Goal: Task Accomplishment & Management: Manage account settings

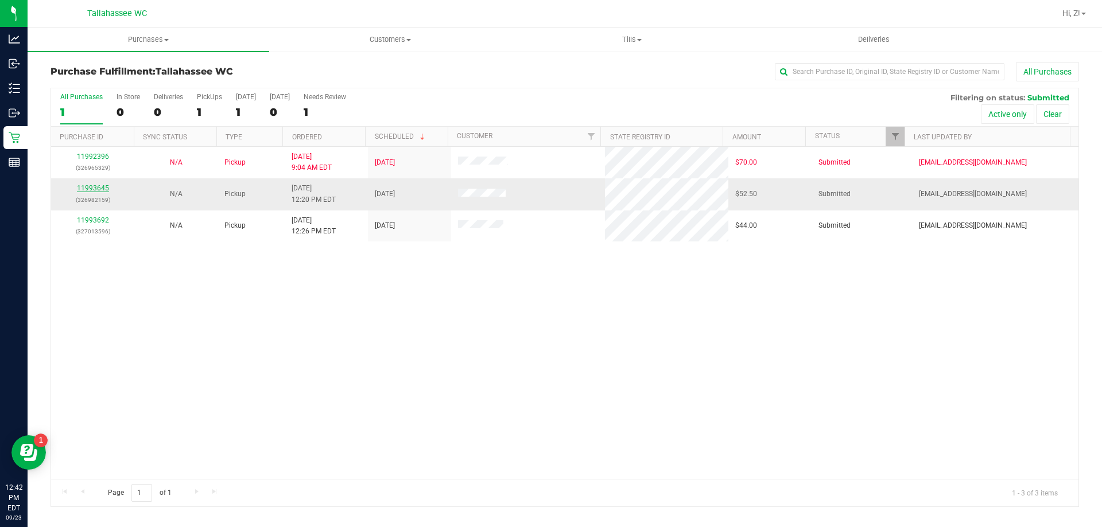
click at [90, 188] on link "11993645" at bounding box center [93, 188] width 32 height 8
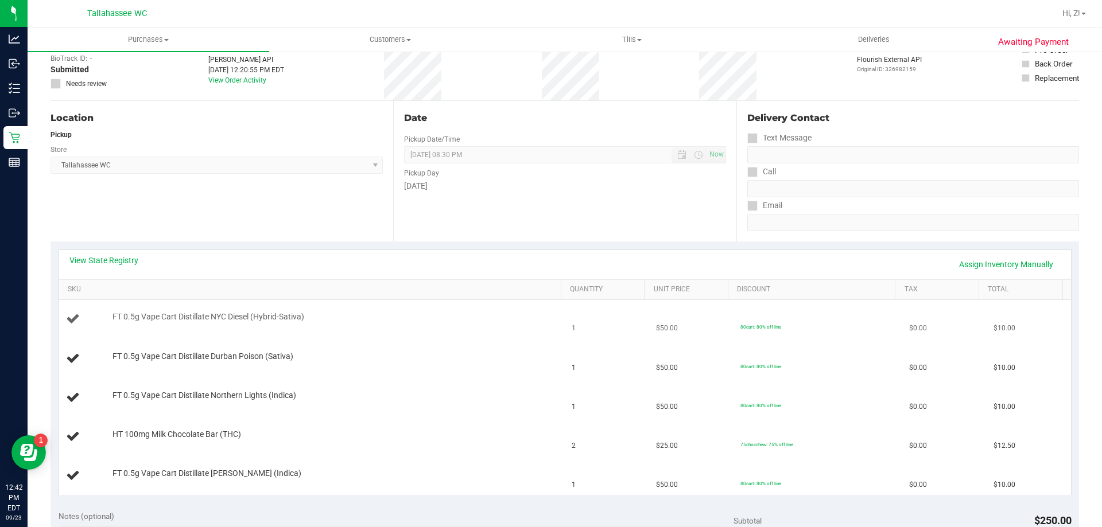
scroll to position [172, 0]
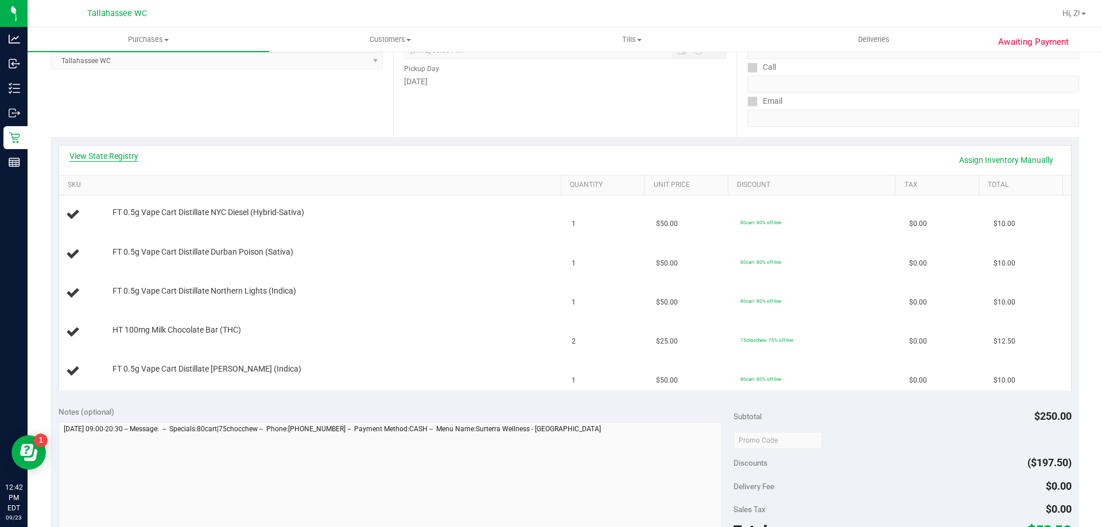
click at [115, 154] on link "View State Registry" at bounding box center [103, 155] width 69 height 11
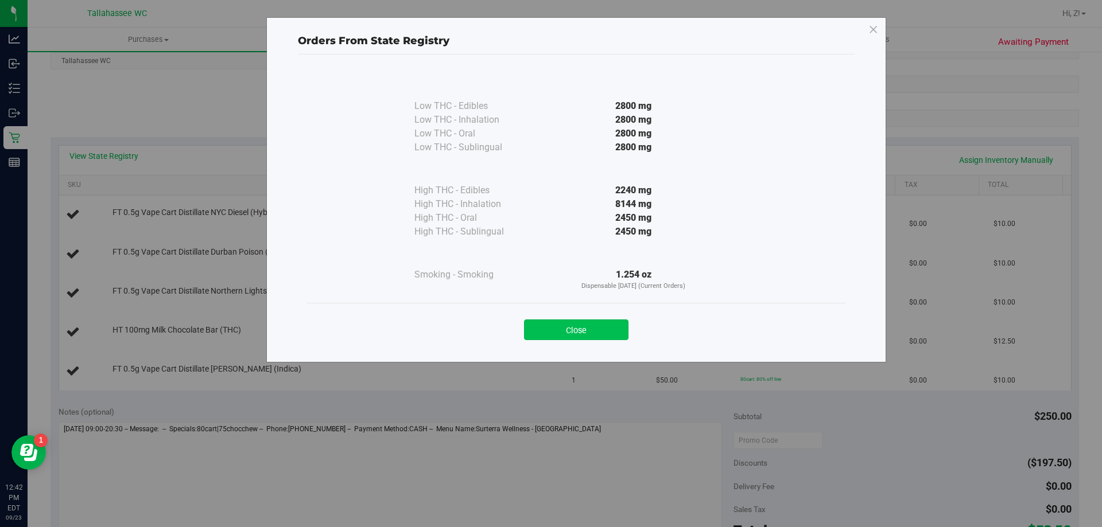
click at [592, 333] on button "Close" at bounding box center [576, 330] width 104 height 21
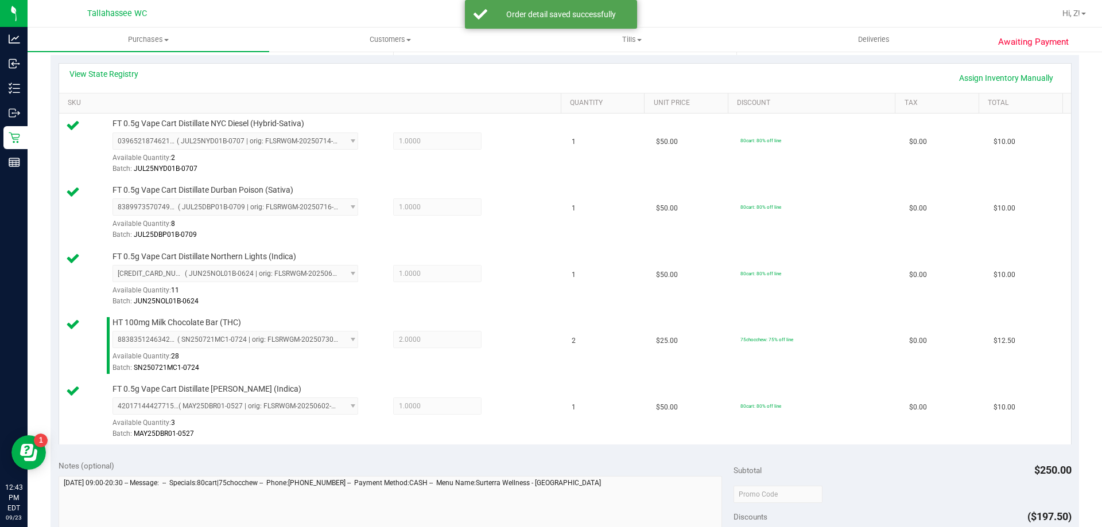
scroll to position [402, 0]
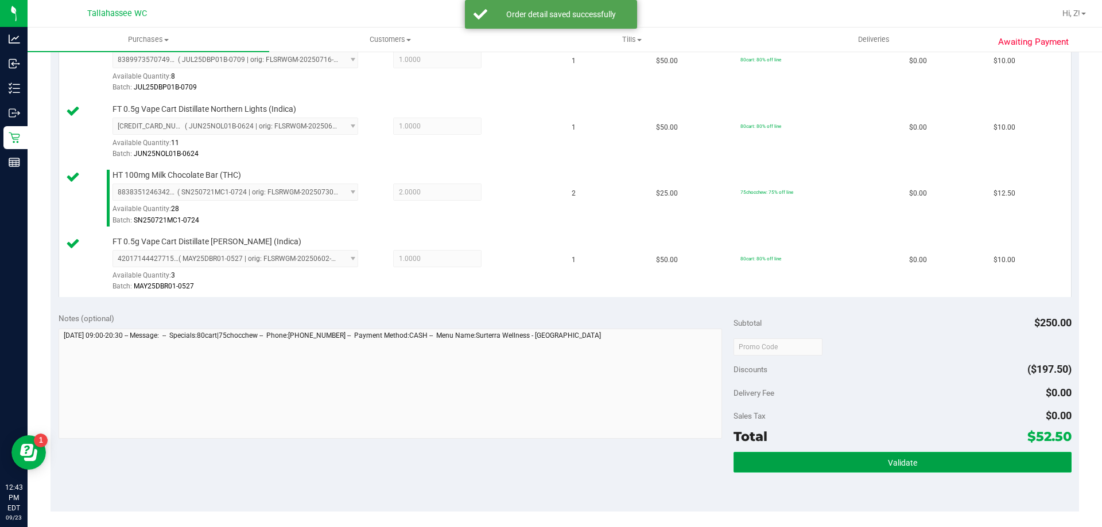
click at [879, 454] on button "Validate" at bounding box center [901, 462] width 337 height 21
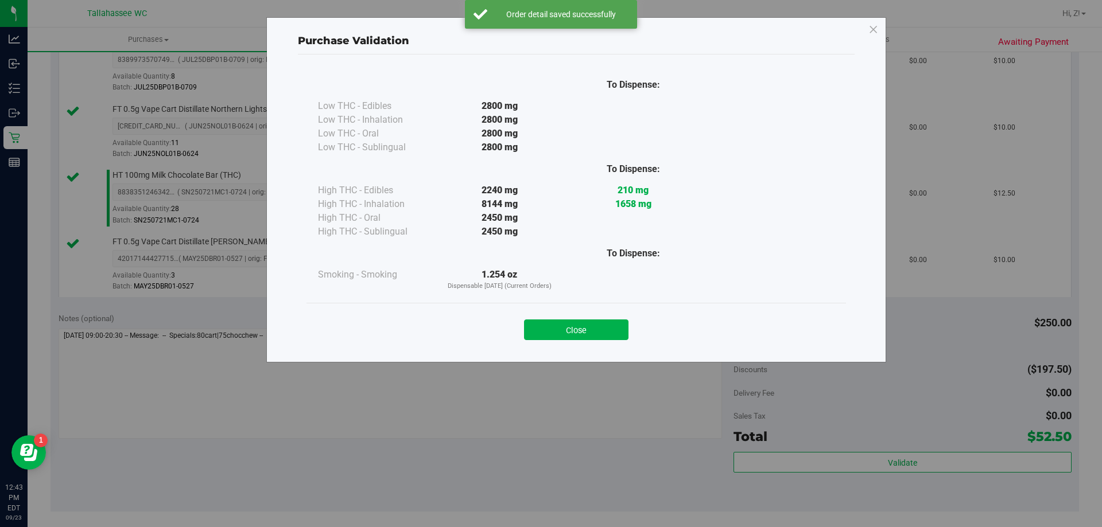
click at [584, 329] on button "Close" at bounding box center [576, 330] width 104 height 21
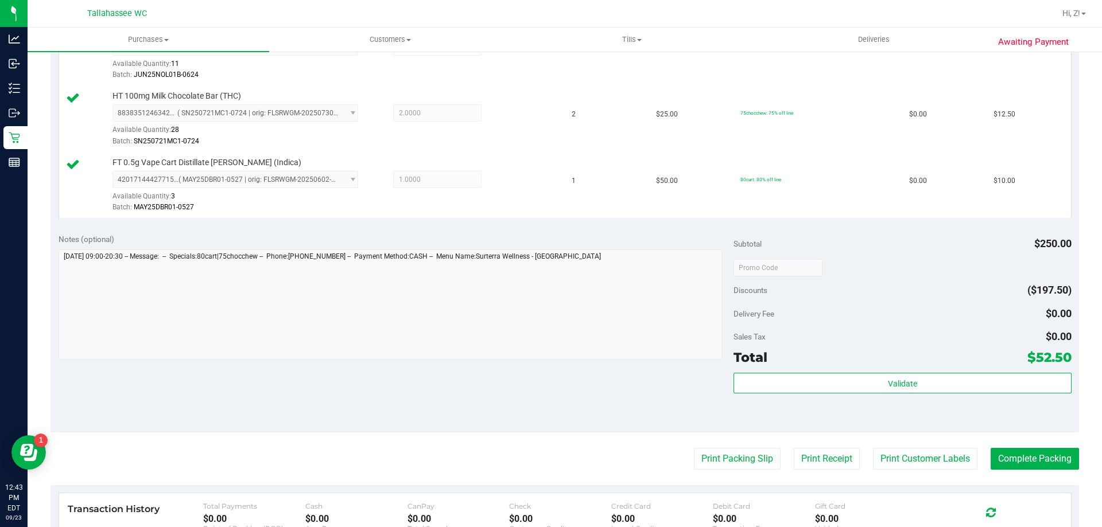
scroll to position [631, 0]
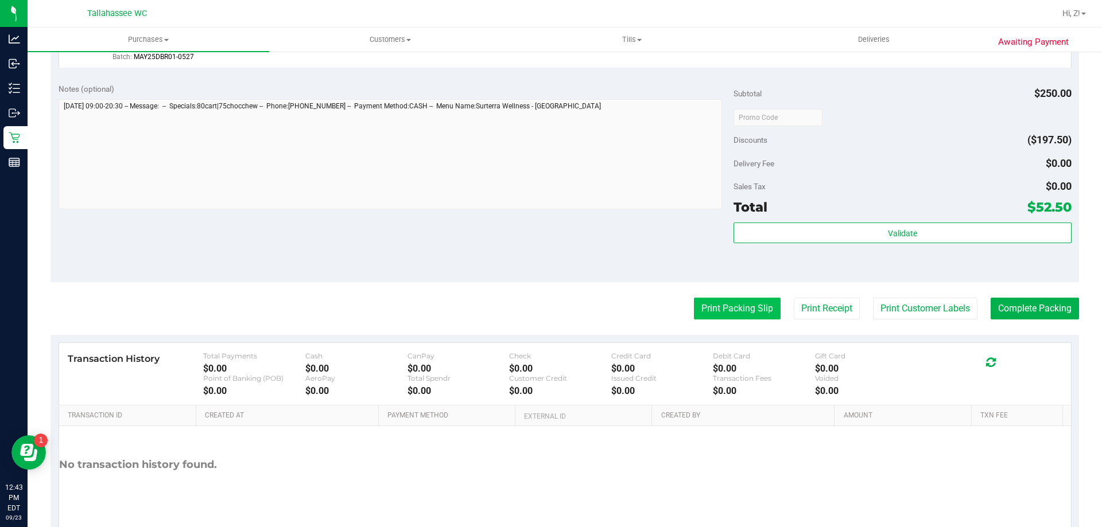
click at [735, 316] on button "Print Packing Slip" at bounding box center [737, 309] width 87 height 22
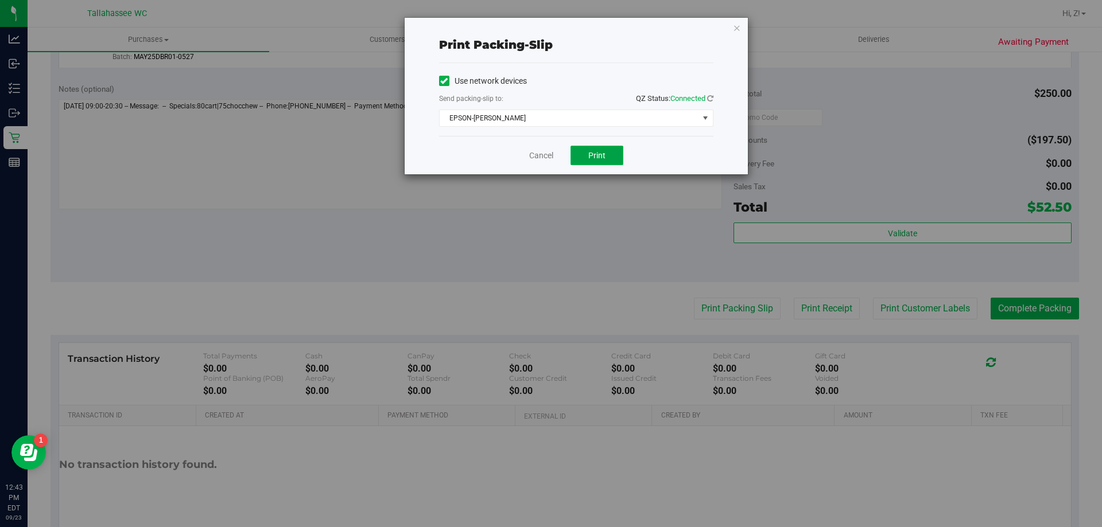
click at [592, 160] on button "Print" at bounding box center [596, 156] width 53 height 20
click at [733, 23] on icon "button" at bounding box center [737, 28] width 8 height 14
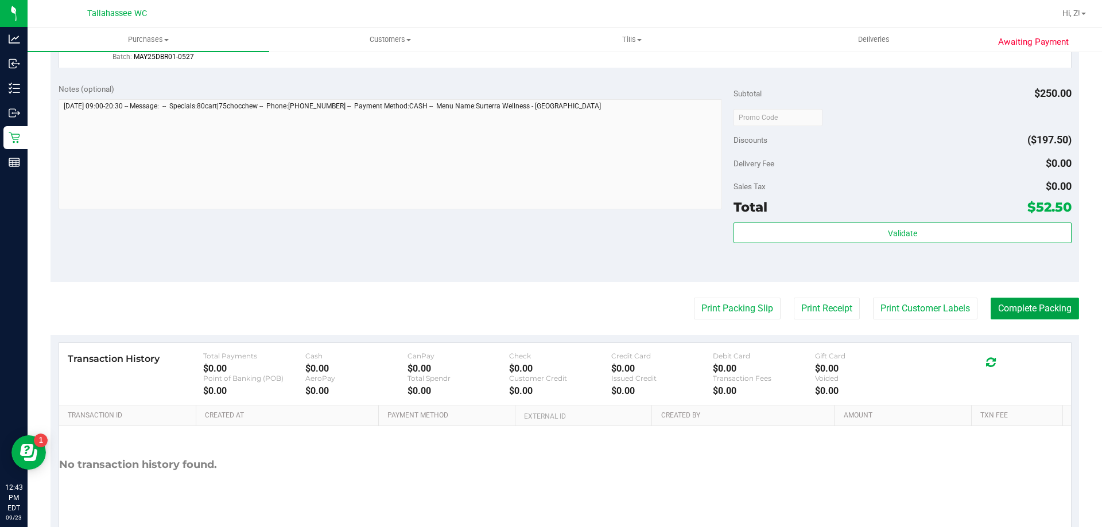
click at [1004, 305] on button "Complete Packing" at bounding box center [1034, 309] width 88 height 22
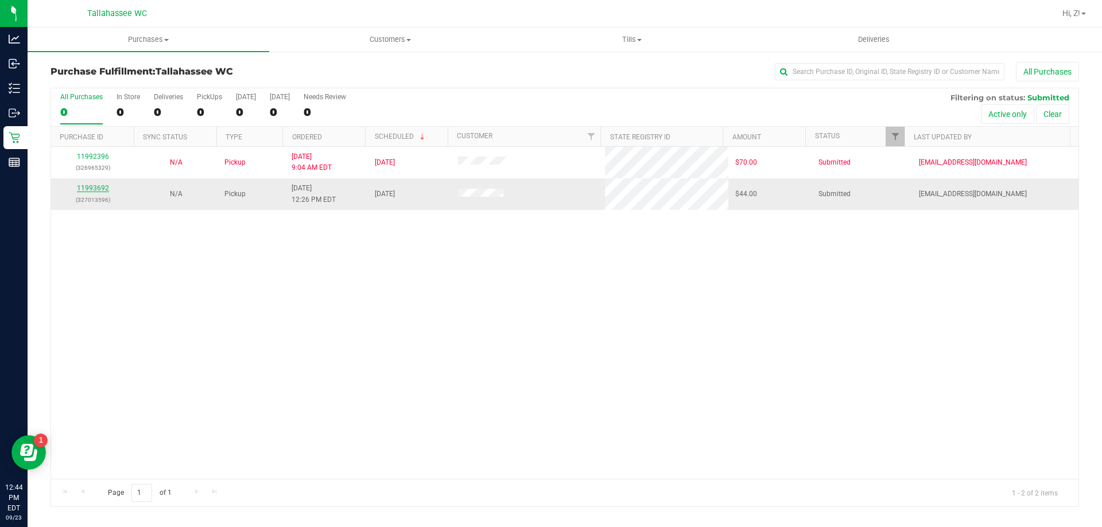
click at [101, 186] on link "11993692" at bounding box center [93, 188] width 32 height 8
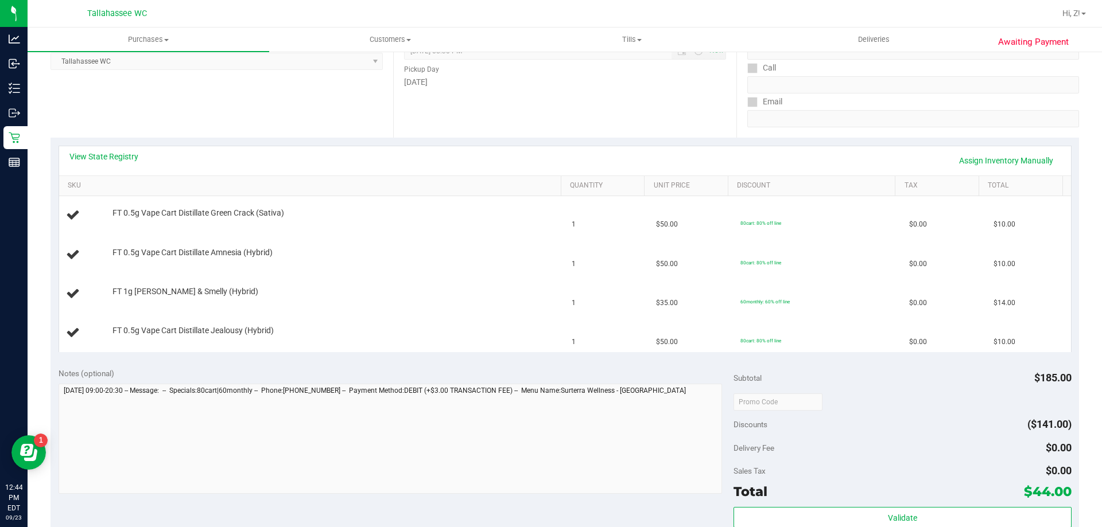
scroll to position [172, 0]
click at [120, 154] on link "View State Registry" at bounding box center [103, 155] width 69 height 11
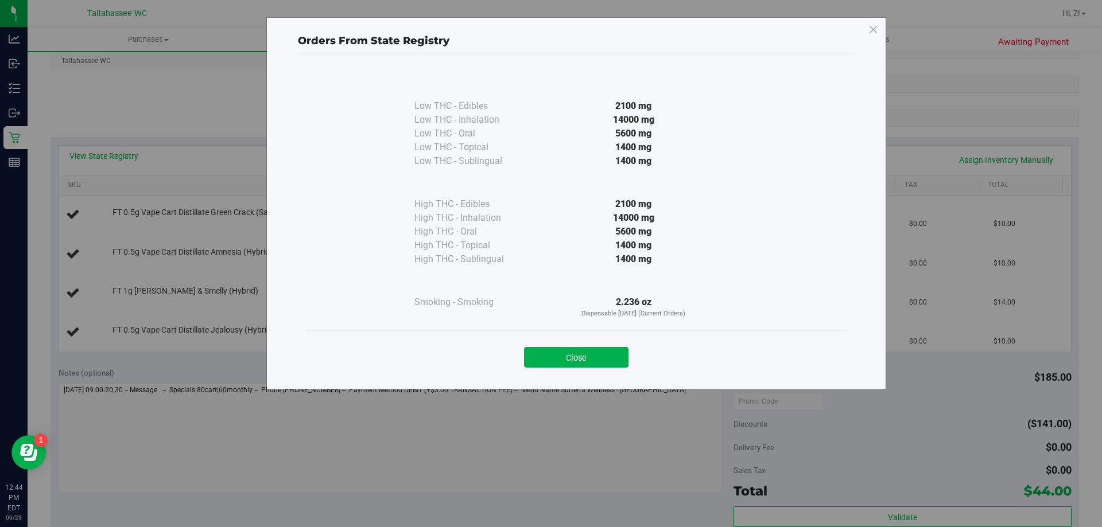
click at [597, 352] on button "Close" at bounding box center [576, 357] width 104 height 21
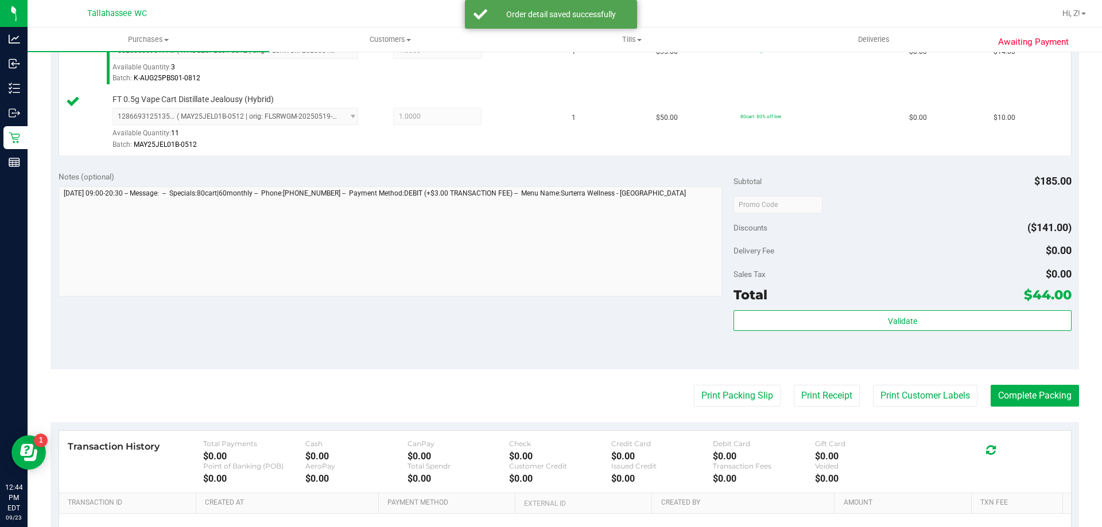
scroll to position [574, 0]
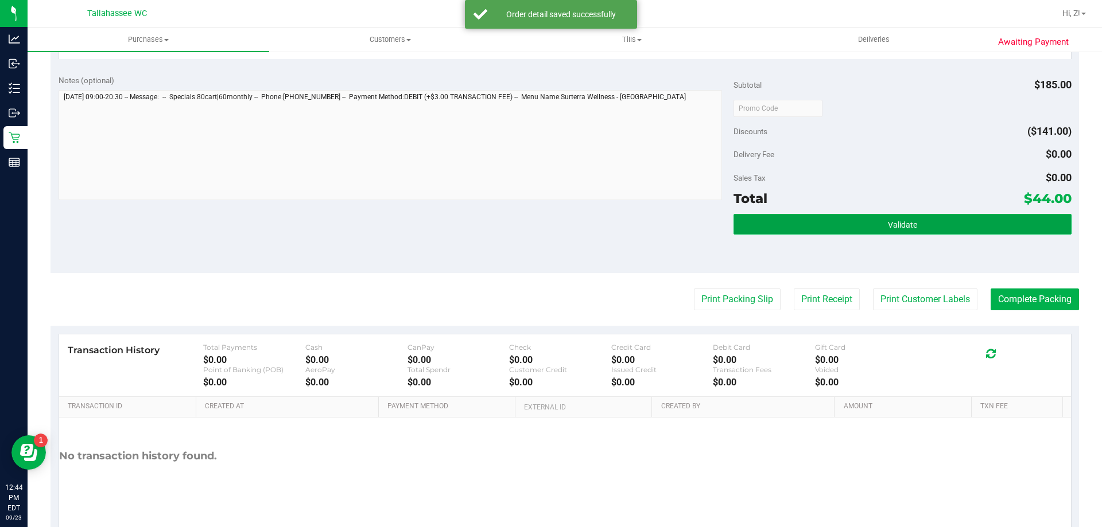
click at [872, 214] on button "Validate" at bounding box center [901, 224] width 337 height 21
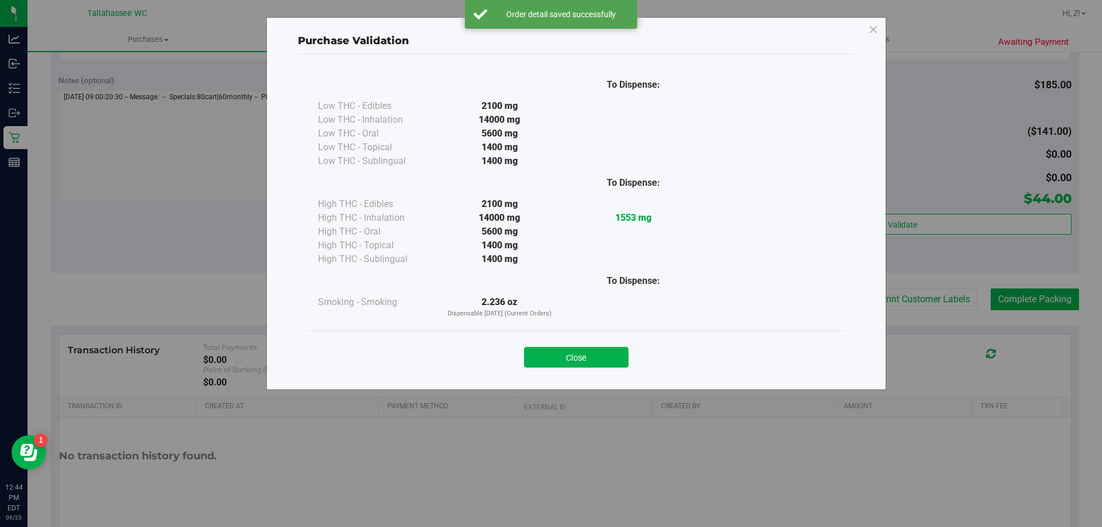
click at [604, 359] on button "Close" at bounding box center [576, 357] width 104 height 21
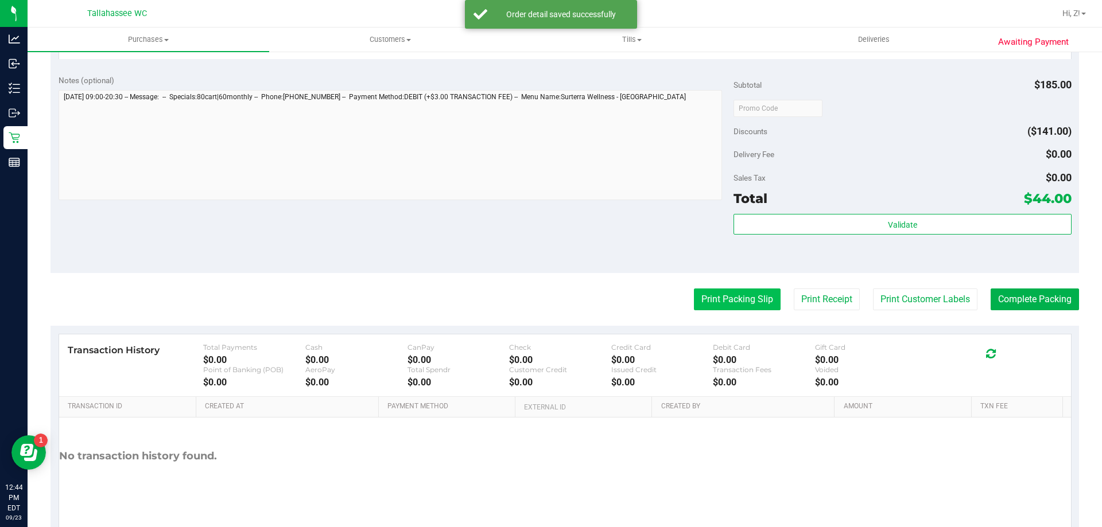
click at [716, 297] on button "Print Packing Slip" at bounding box center [737, 300] width 87 height 22
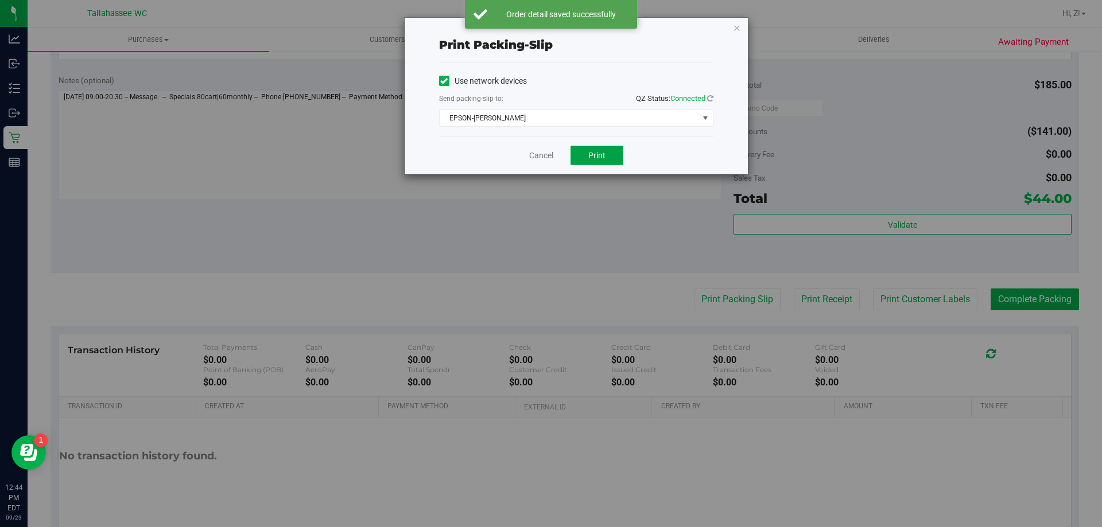
click at [603, 155] on span "Print" at bounding box center [596, 155] width 17 height 9
click at [735, 29] on icon "button" at bounding box center [737, 28] width 8 height 14
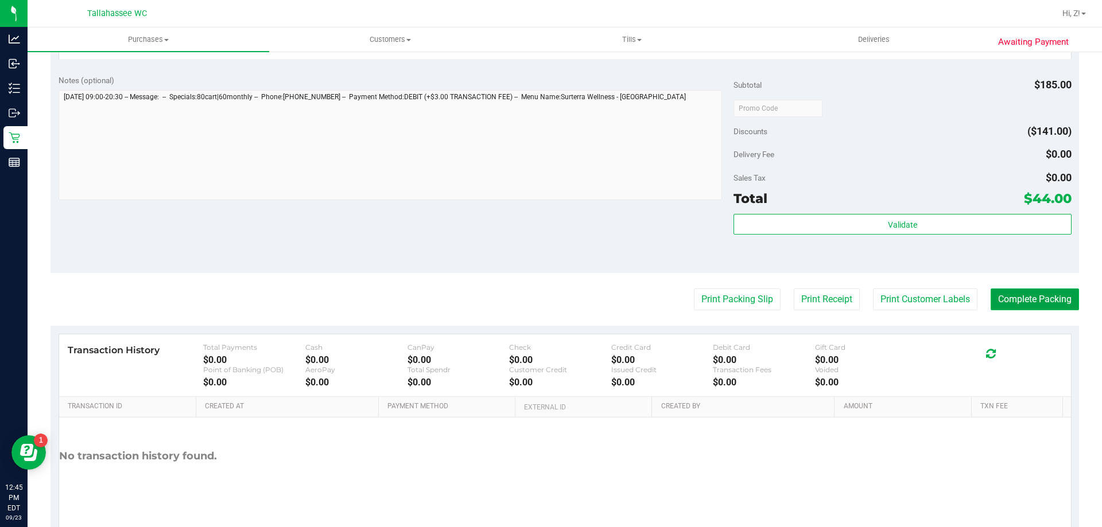
click at [1005, 298] on button "Complete Packing" at bounding box center [1034, 300] width 88 height 22
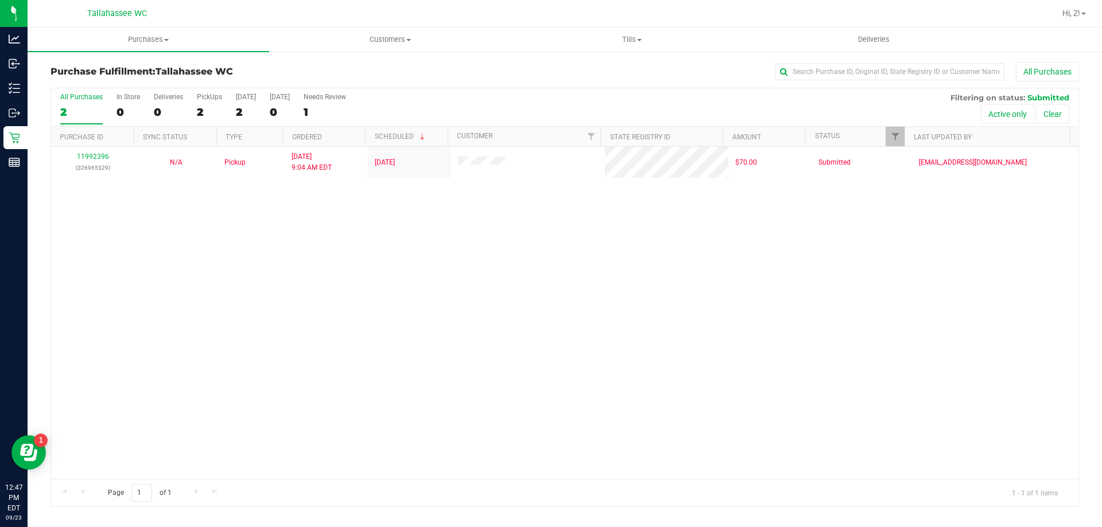
click at [324, 329] on div "11992396 (326965329) N/A Pickup 9/23/2025 9:04 AM EDT 9/23/2025 $70.00 Submitte…" at bounding box center [564, 313] width 1027 height 332
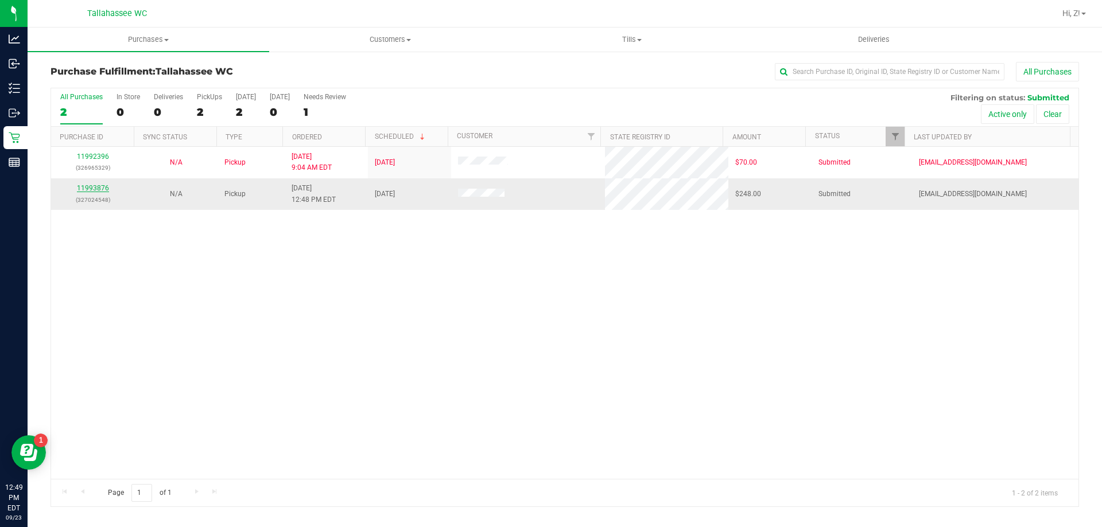
click at [88, 187] on link "11993876" at bounding box center [93, 188] width 32 height 8
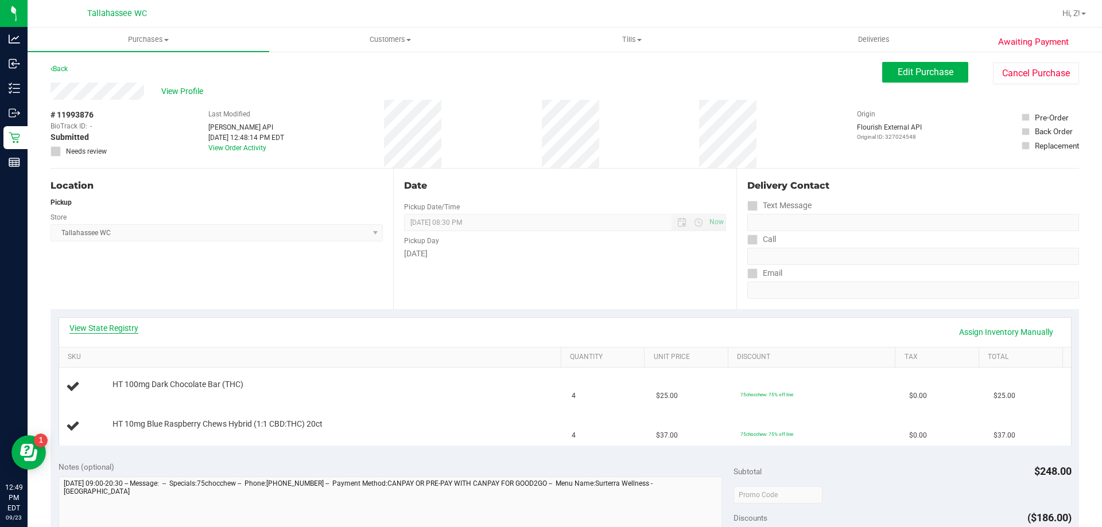
click at [116, 326] on link "View State Registry" at bounding box center [103, 327] width 69 height 11
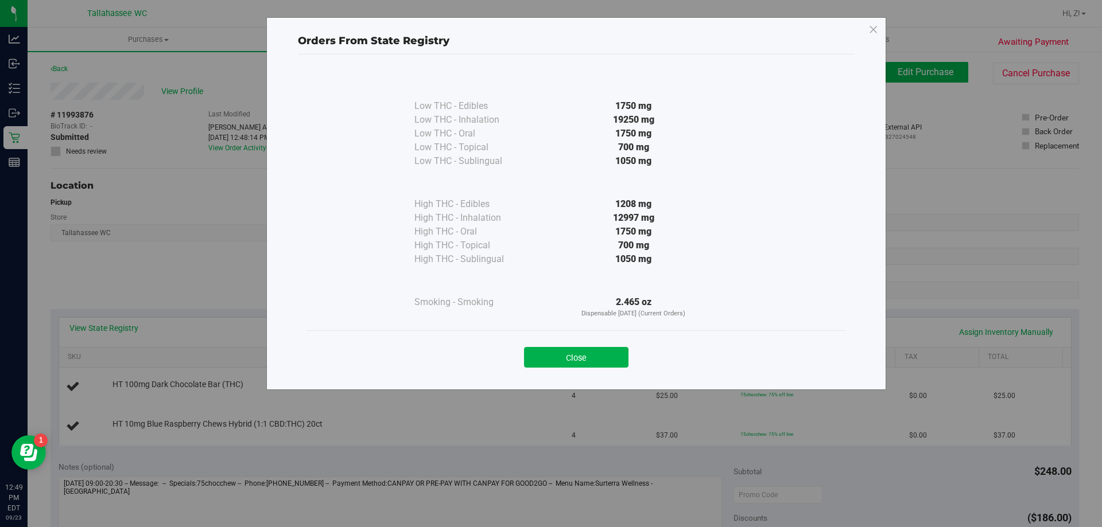
click at [570, 355] on button "Close" at bounding box center [576, 357] width 104 height 21
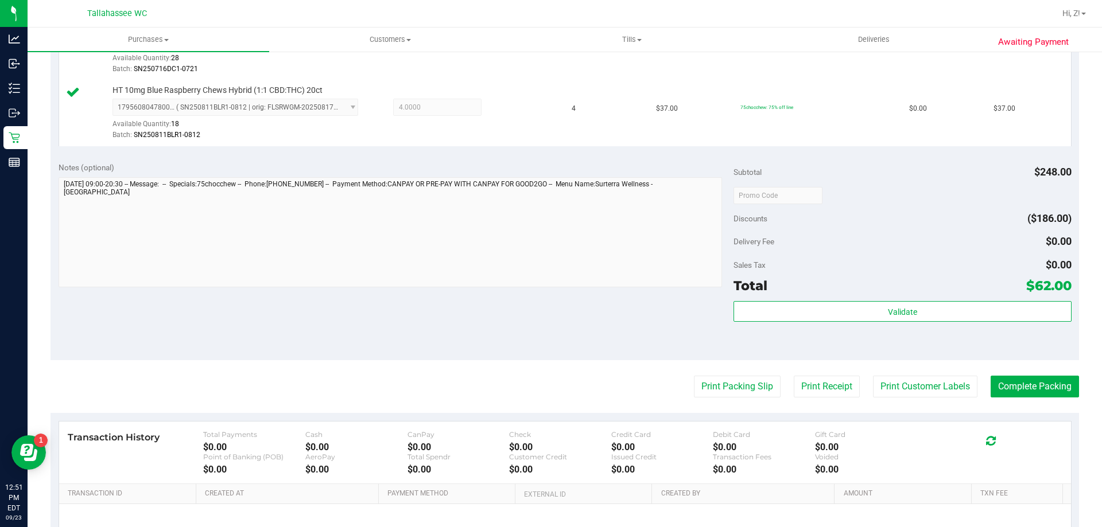
scroll to position [477, 0]
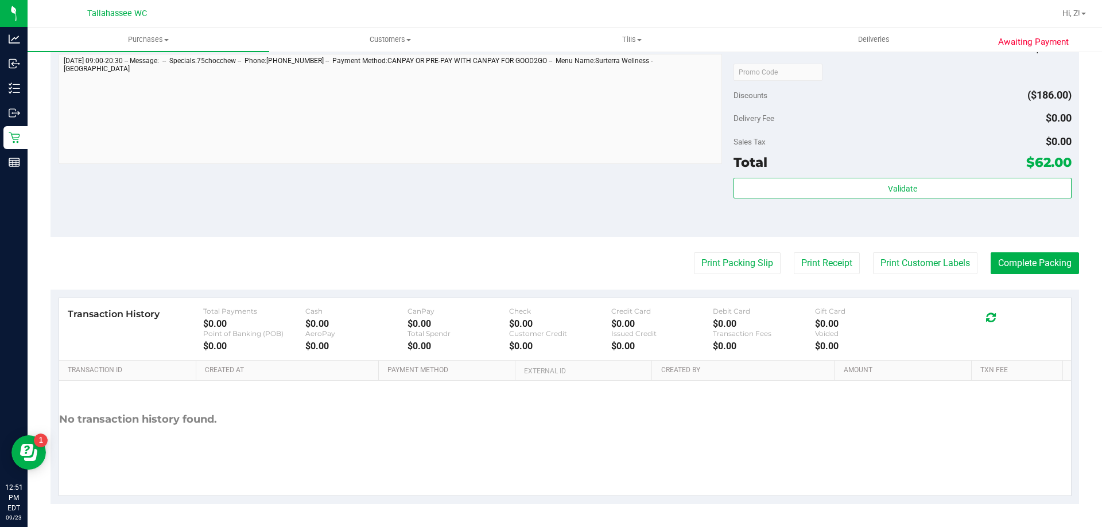
click at [703, 279] on purchase-details "Back Edit Purchase Cancel Purchase View Profile # 11993876 BioTrack ID: - Submi…" at bounding box center [564, 45] width 1028 height 920
click at [707, 267] on button "Print Packing Slip" at bounding box center [737, 263] width 87 height 22
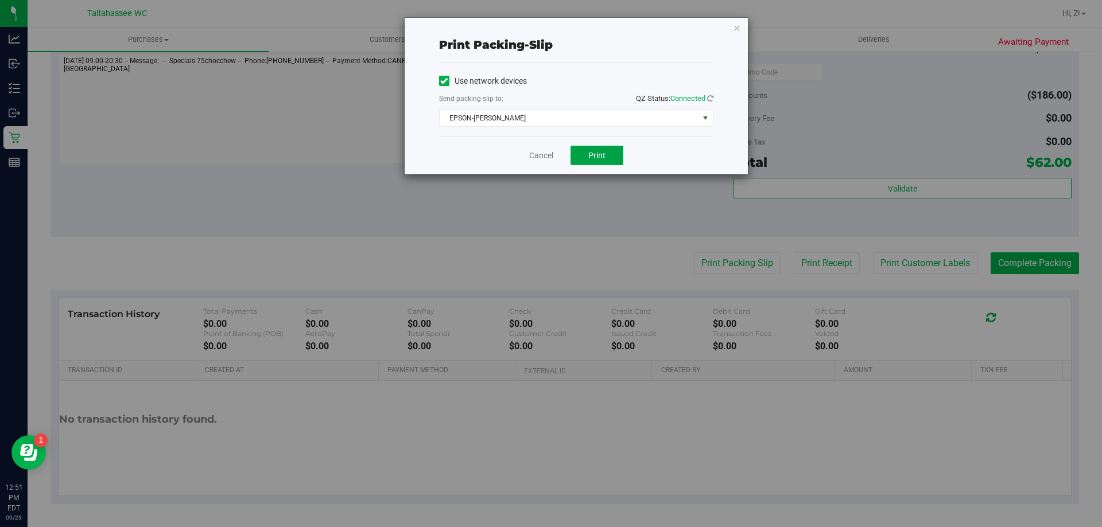
click at [612, 157] on button "Print" at bounding box center [596, 156] width 53 height 20
click at [737, 26] on icon "button" at bounding box center [737, 28] width 8 height 14
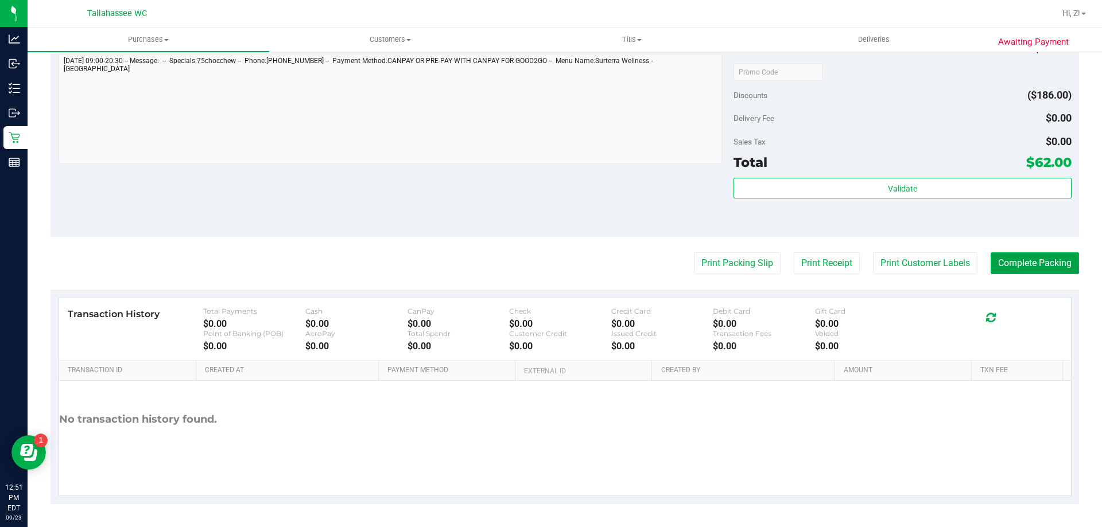
drag, startPoint x: 1020, startPoint y: 273, endPoint x: 1013, endPoint y: 270, distance: 7.3
click at [1019, 273] on button "Complete Packing" at bounding box center [1034, 263] width 88 height 22
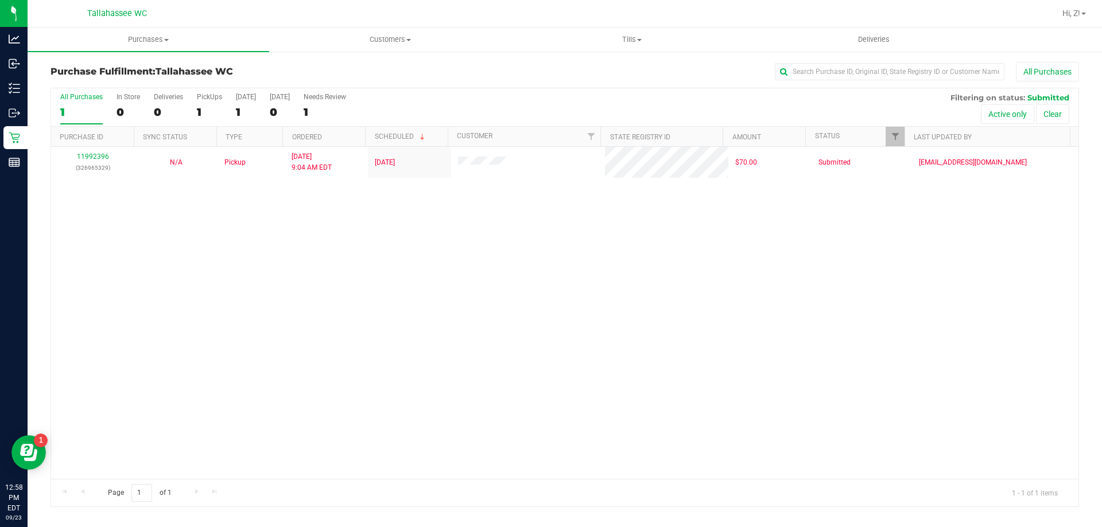
click at [274, 291] on div "11992396 (326965329) N/A Pickup 9/23/2025 9:04 AM EDT 9/23/2025 $70.00 Submitte…" at bounding box center [564, 313] width 1027 height 332
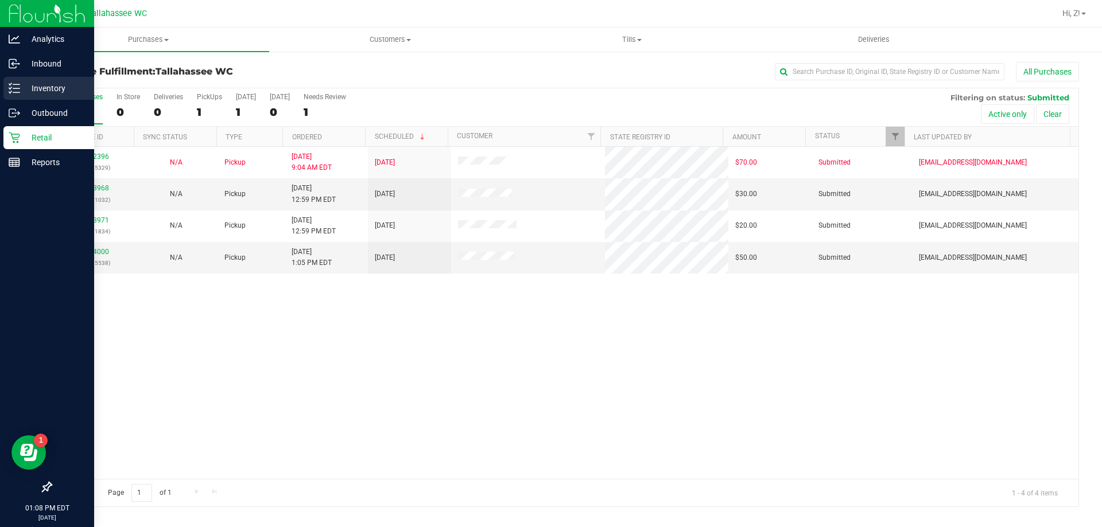
click at [14, 84] on line at bounding box center [16, 84] width 6 height 0
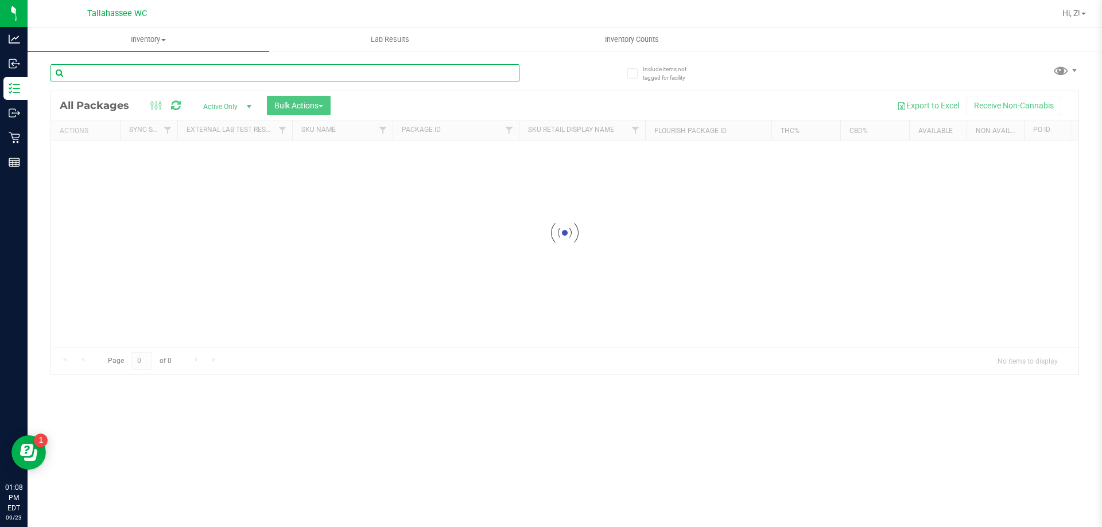
click at [250, 71] on input "text" at bounding box center [284, 72] width 469 height 17
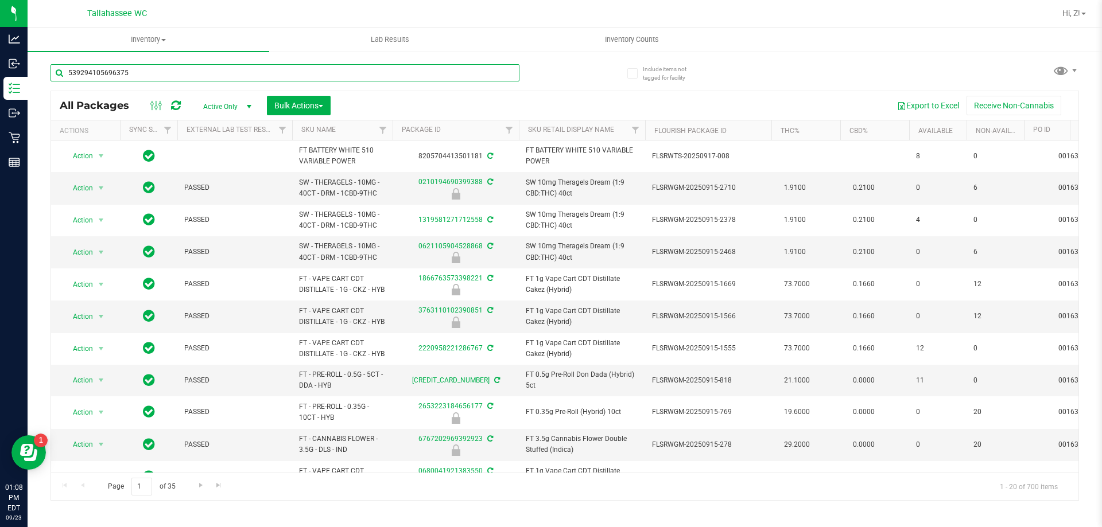
type input "5392941056963751"
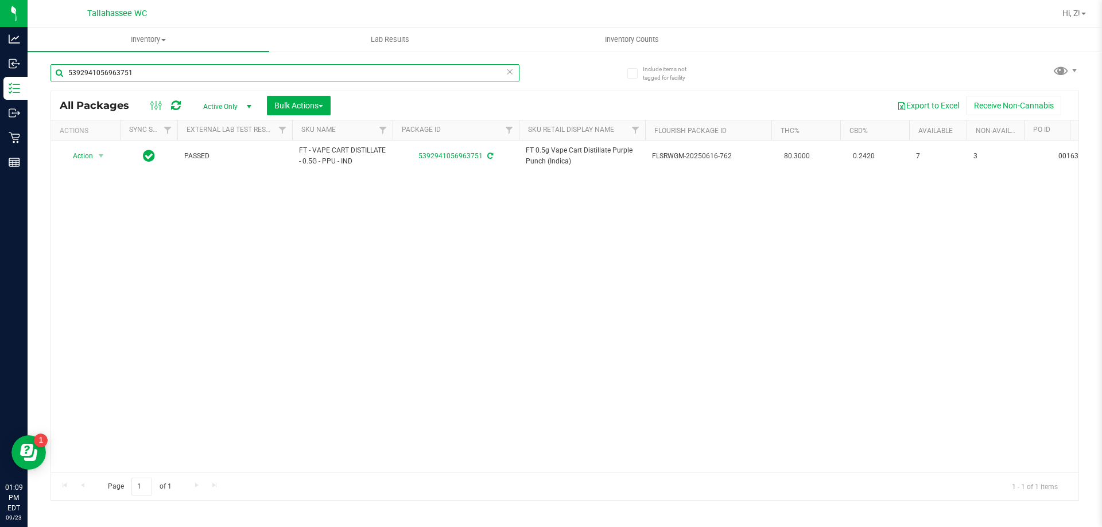
click at [163, 70] on input "5392941056963751" at bounding box center [284, 72] width 469 height 17
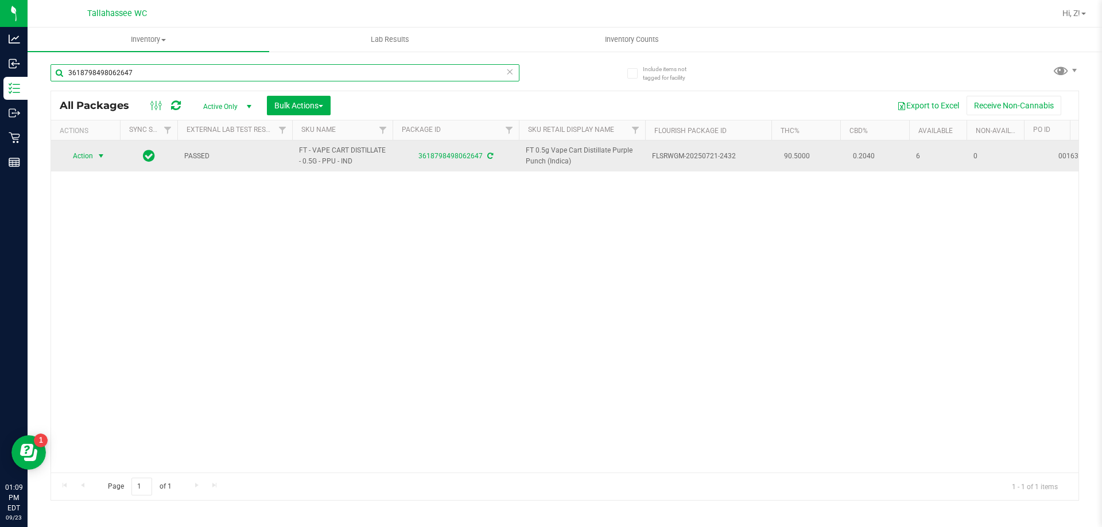
type input "3618798498062647"
click at [102, 154] on span "select" at bounding box center [100, 155] width 9 height 9
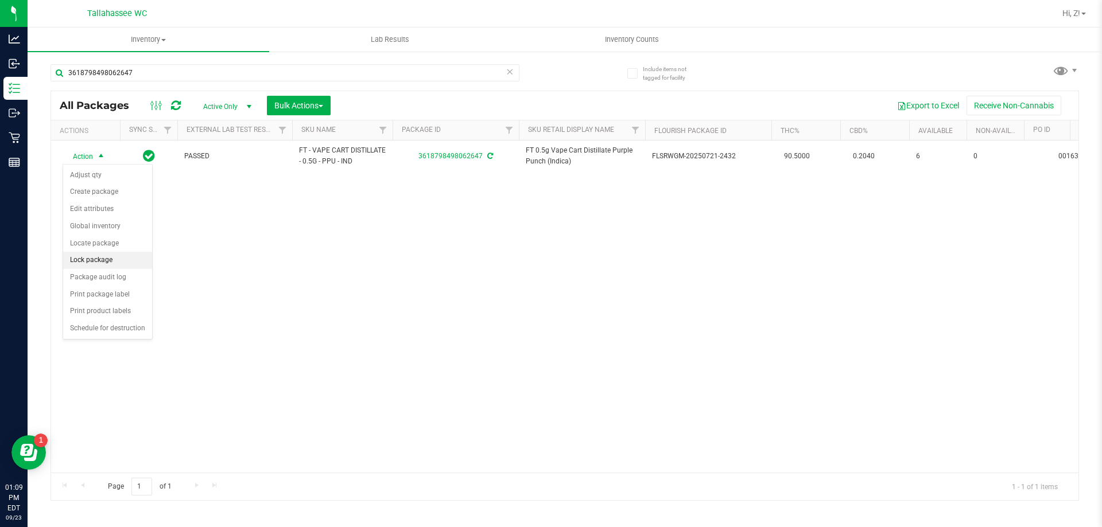
click at [116, 256] on li "Lock package" at bounding box center [107, 260] width 89 height 17
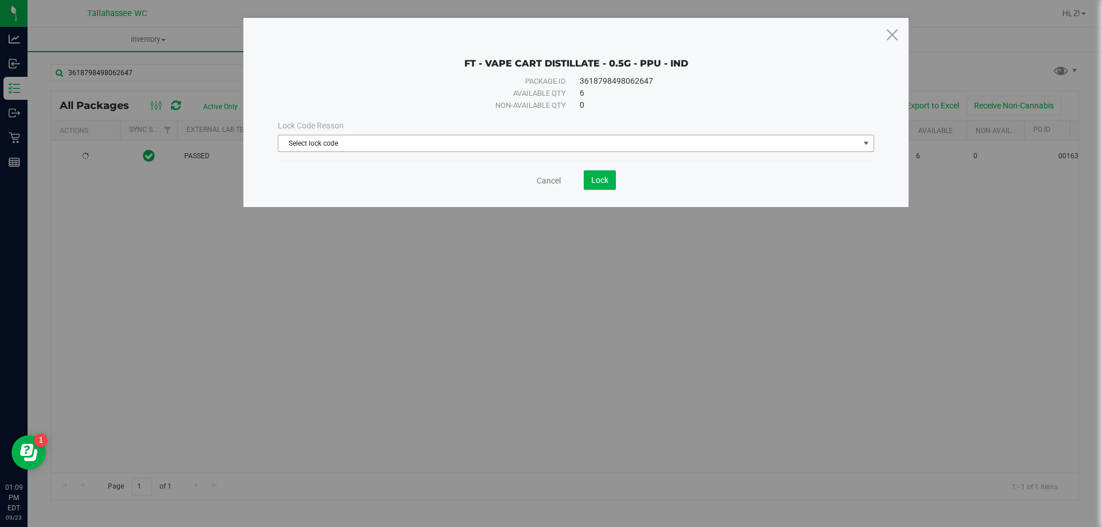
click at [786, 142] on span "Select lock code" at bounding box center [568, 143] width 581 height 16
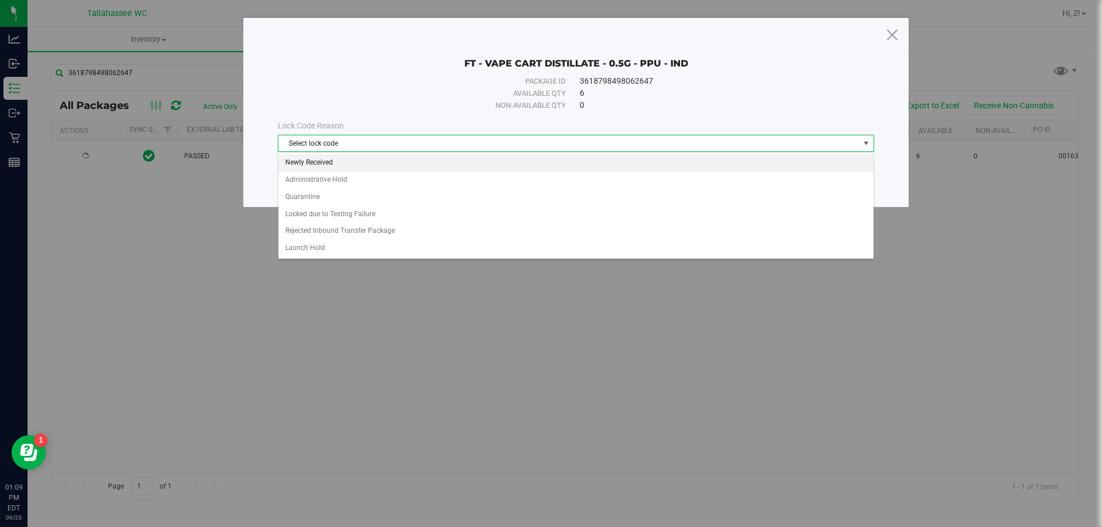
click at [571, 169] on li "Newly Received" at bounding box center [575, 162] width 595 height 17
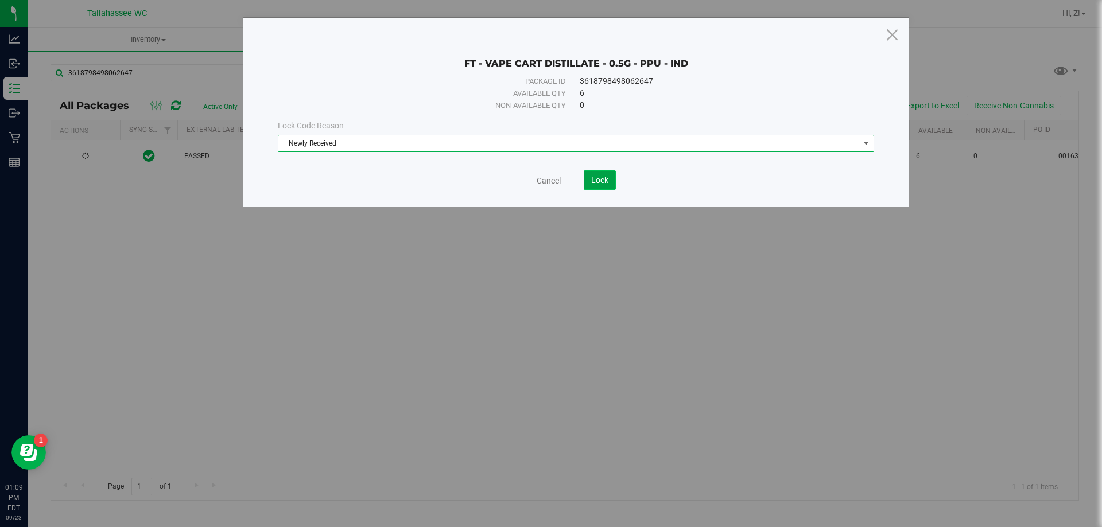
click at [598, 180] on span "Lock" at bounding box center [599, 180] width 17 height 9
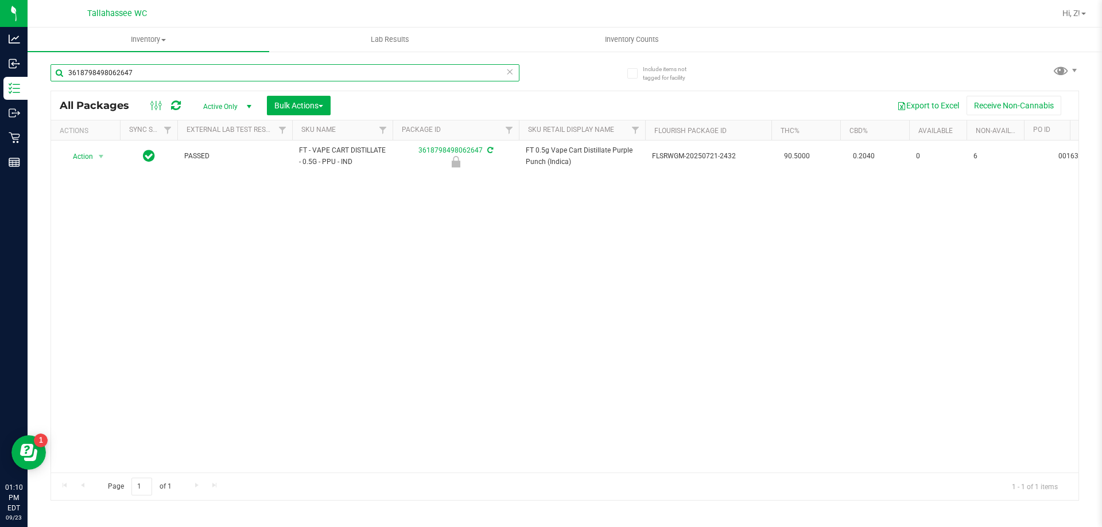
drag, startPoint x: 553, startPoint y: 262, endPoint x: 319, endPoint y: 73, distance: 300.6
click at [319, 73] on input "3618798498062647" at bounding box center [284, 72] width 469 height 17
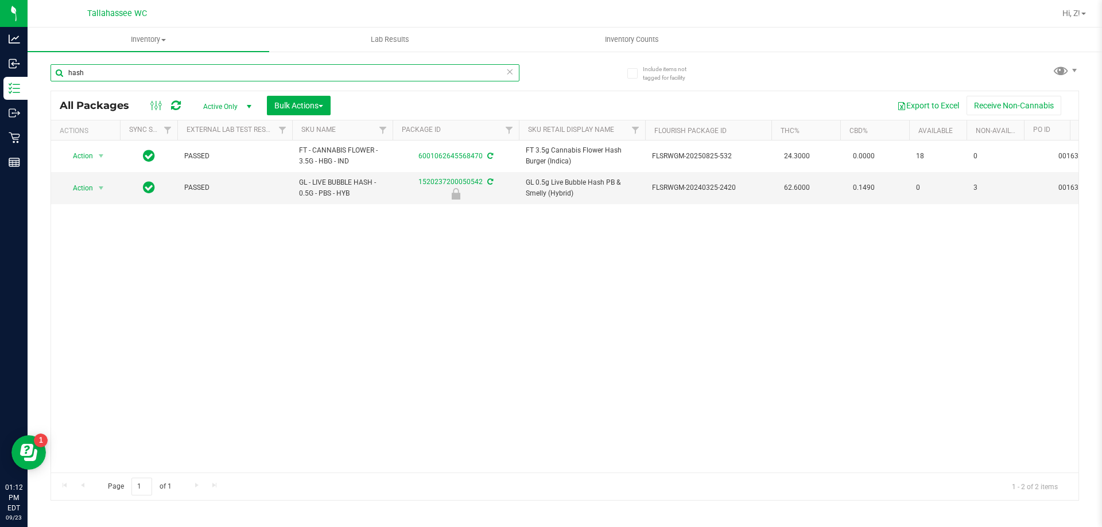
type input "hash"
click at [300, 337] on div "Action Action Adjust qty Create package Edit attributes Global inventory Locate…" at bounding box center [564, 307] width 1027 height 332
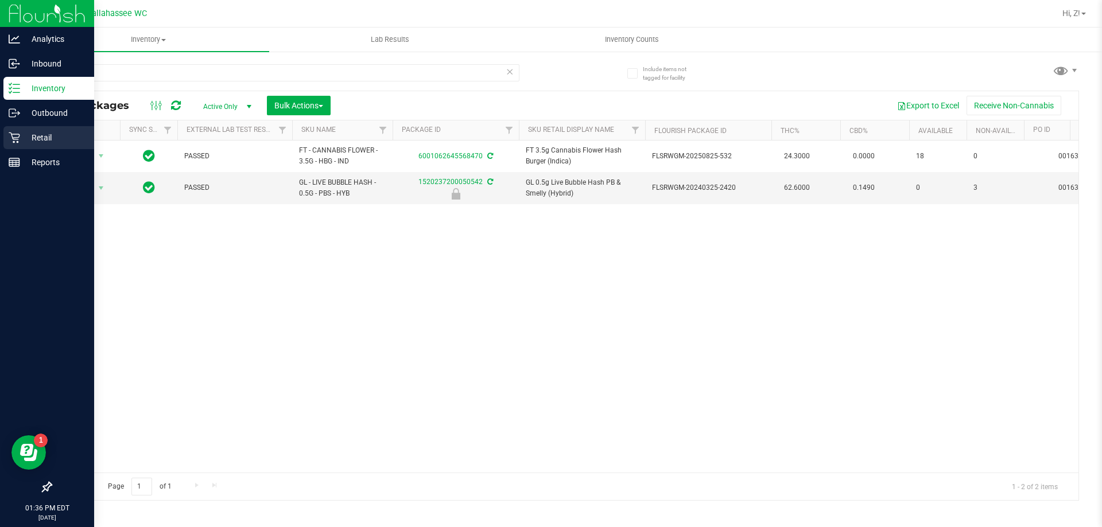
click at [37, 139] on p "Retail" at bounding box center [54, 138] width 69 height 14
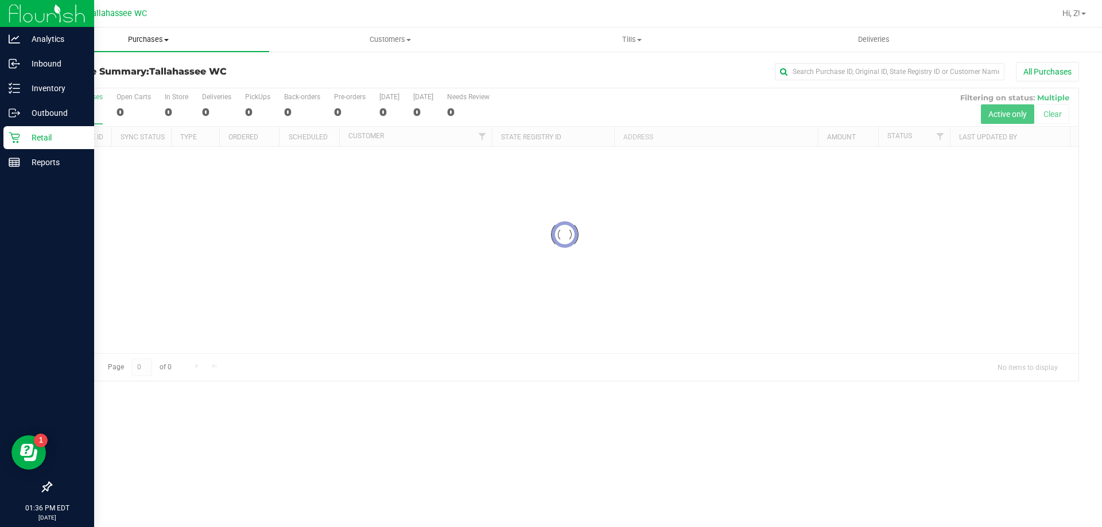
click at [145, 44] on span "Purchases" at bounding box center [149, 39] width 242 height 10
click at [79, 84] on span "Fulfillment" at bounding box center [63, 83] width 71 height 10
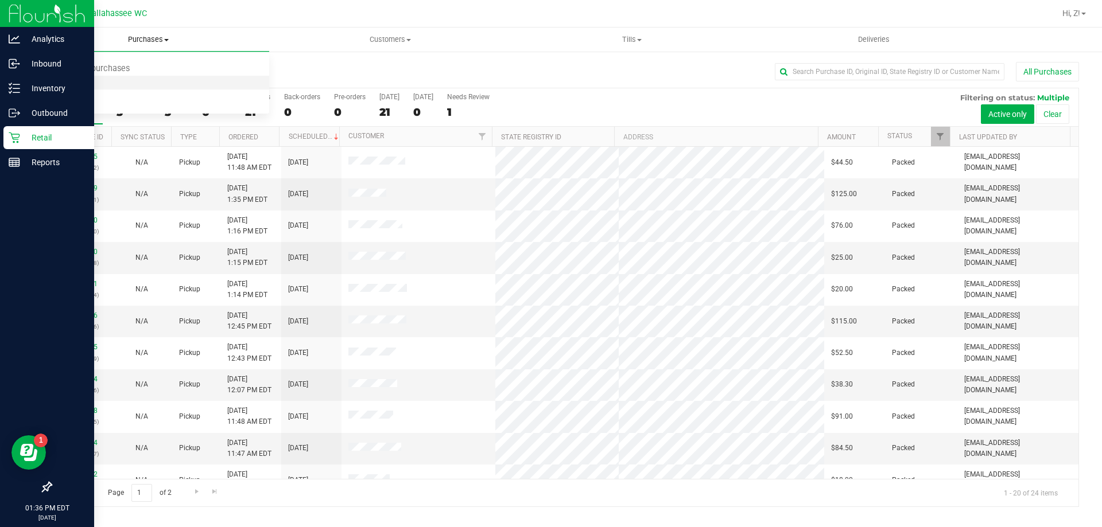
click at [85, 81] on span "Fulfillment" at bounding box center [63, 83] width 71 height 10
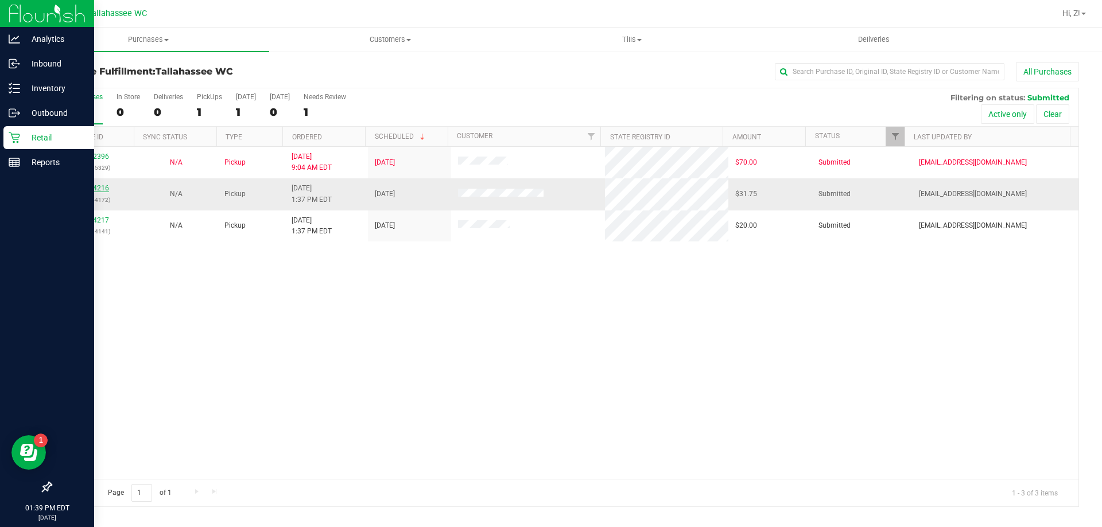
click at [90, 192] on link "11994216" at bounding box center [93, 188] width 32 height 8
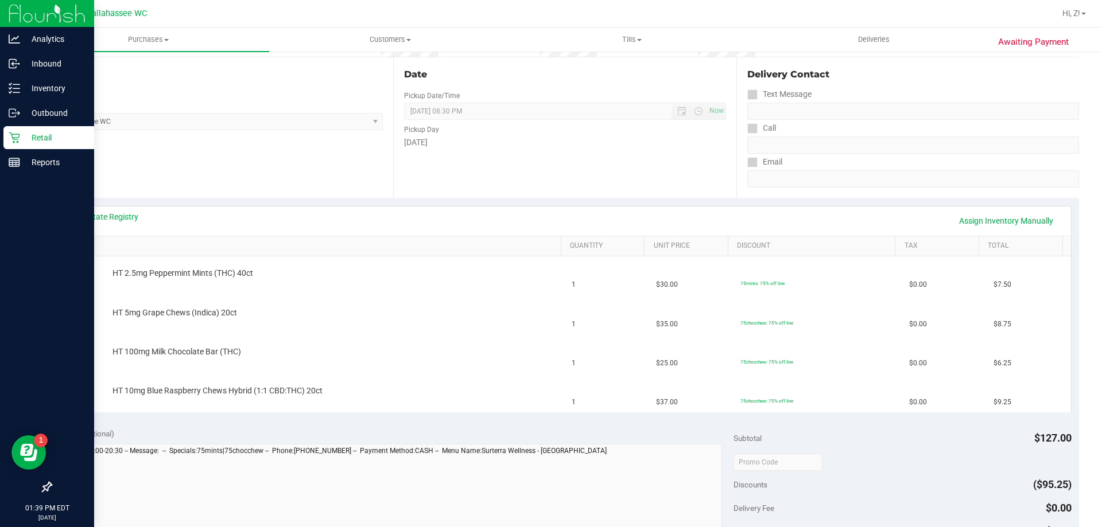
scroll to position [115, 0]
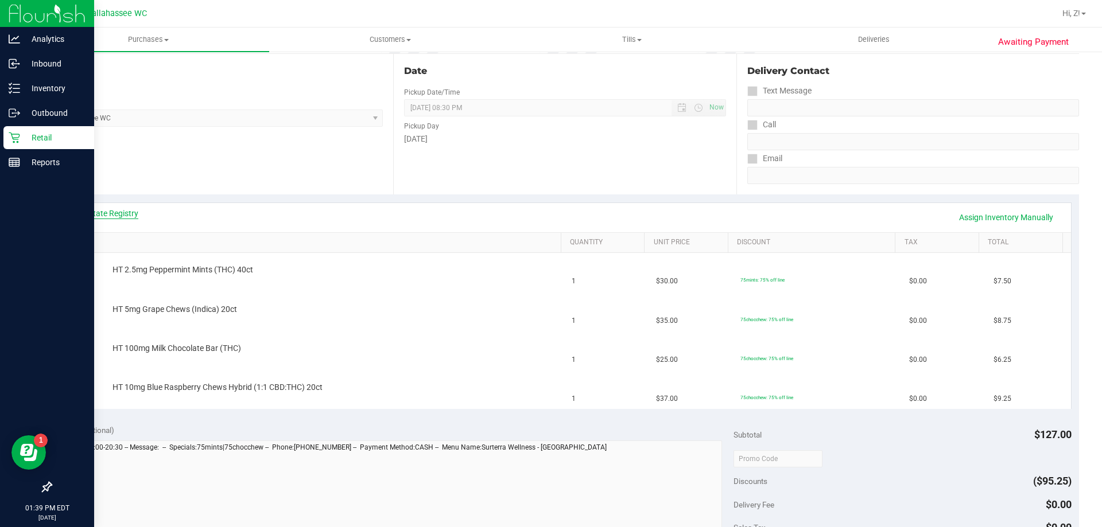
click at [129, 211] on link "View State Registry" at bounding box center [103, 213] width 69 height 11
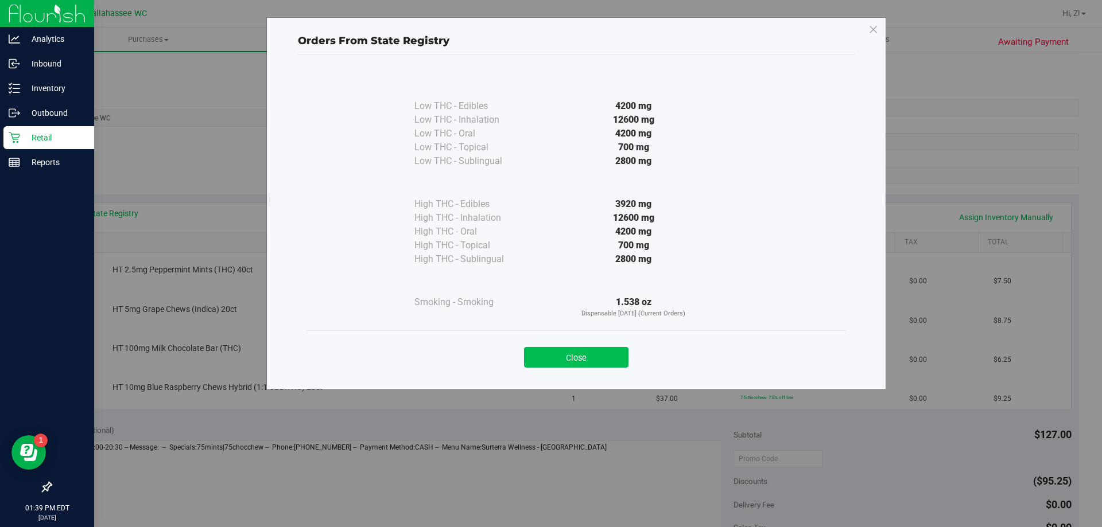
click at [576, 357] on button "Close" at bounding box center [576, 357] width 104 height 21
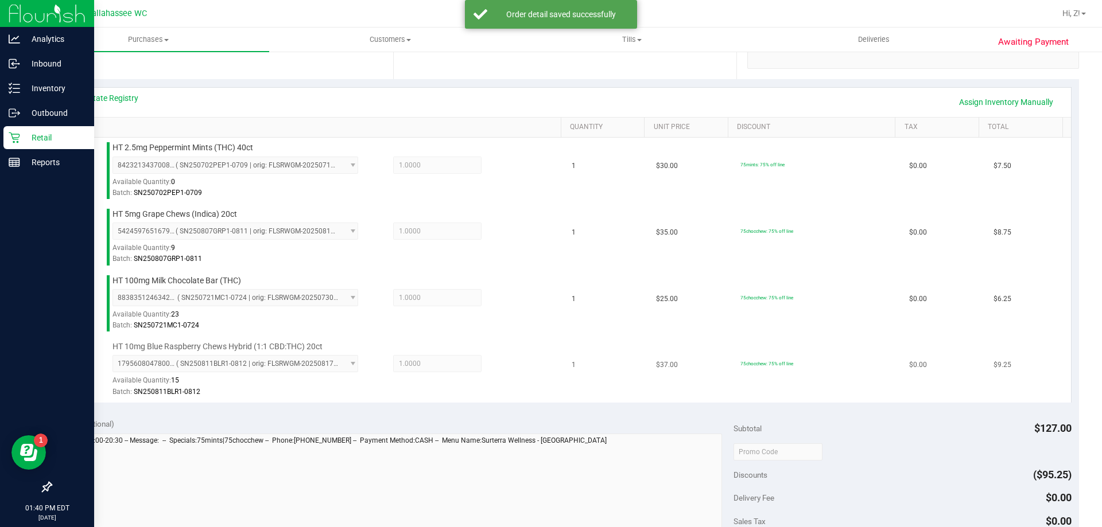
scroll to position [459, 0]
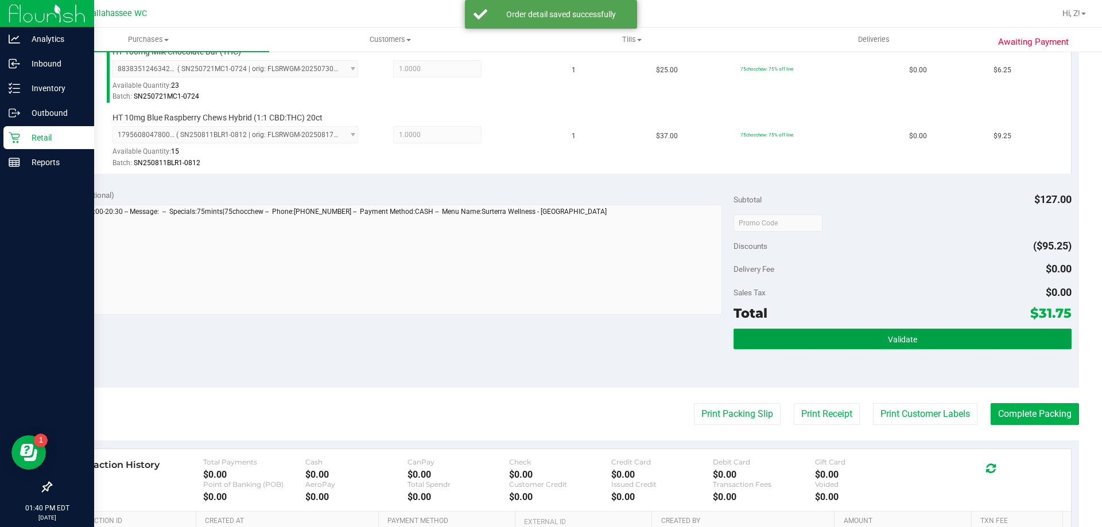
click at [905, 343] on span "Validate" at bounding box center [902, 339] width 29 height 9
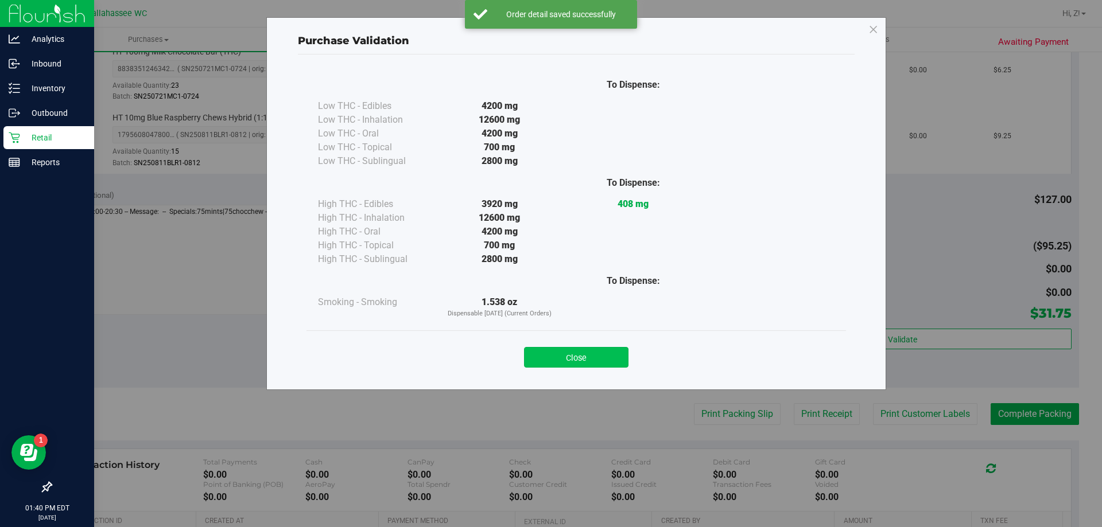
click at [589, 348] on button "Close" at bounding box center [576, 357] width 104 height 21
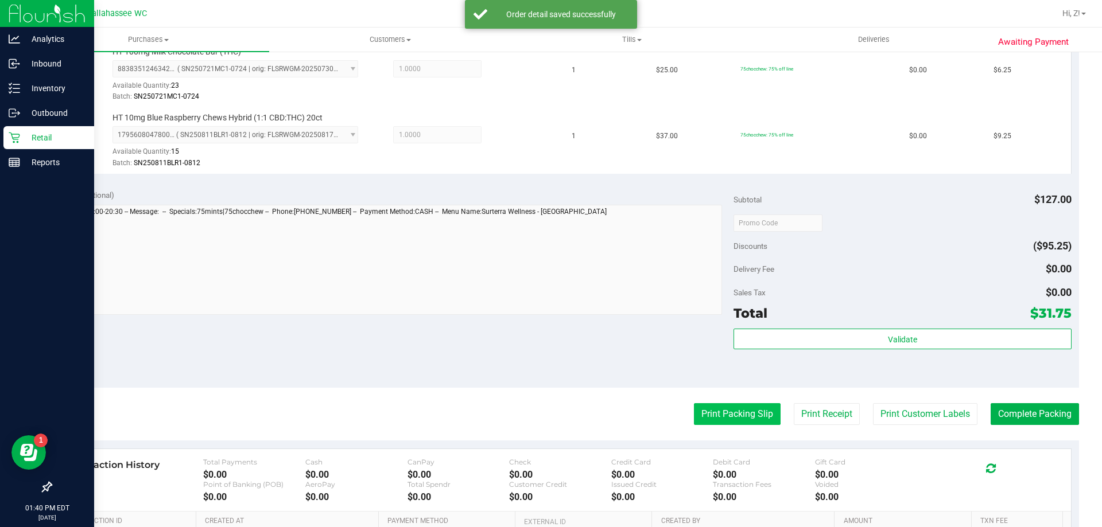
click at [714, 410] on button "Print Packing Slip" at bounding box center [737, 414] width 87 height 22
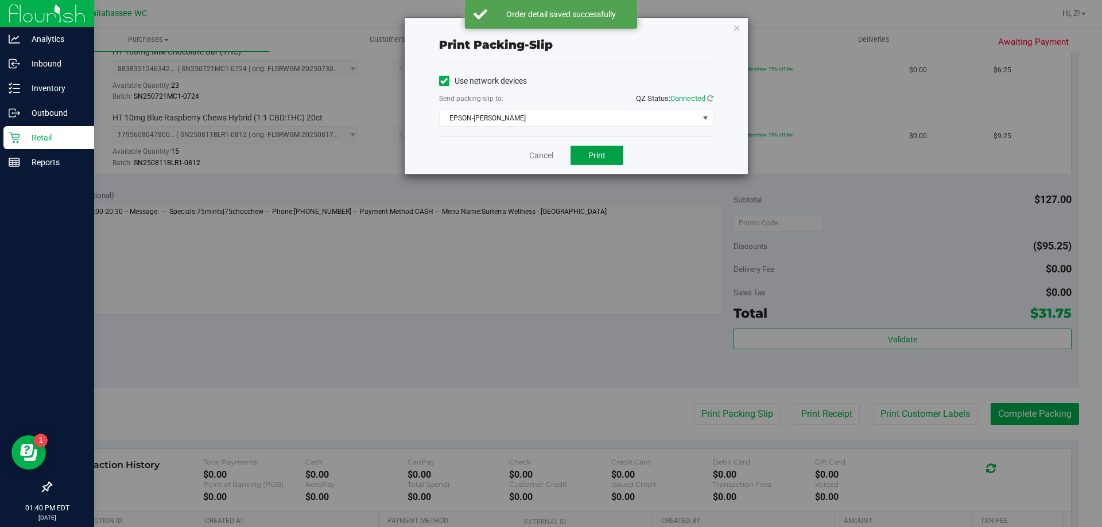
click at [603, 159] on span "Print" at bounding box center [596, 155] width 17 height 9
click at [589, 151] on span "Print" at bounding box center [596, 155] width 17 height 9
click at [590, 153] on span "Print" at bounding box center [596, 155] width 17 height 9
click at [732, 27] on div "Print packing-slip Use network devices Send packing-slip to: QZ Status: Connect…" at bounding box center [576, 96] width 343 height 157
click at [736, 25] on icon "button" at bounding box center [737, 28] width 8 height 14
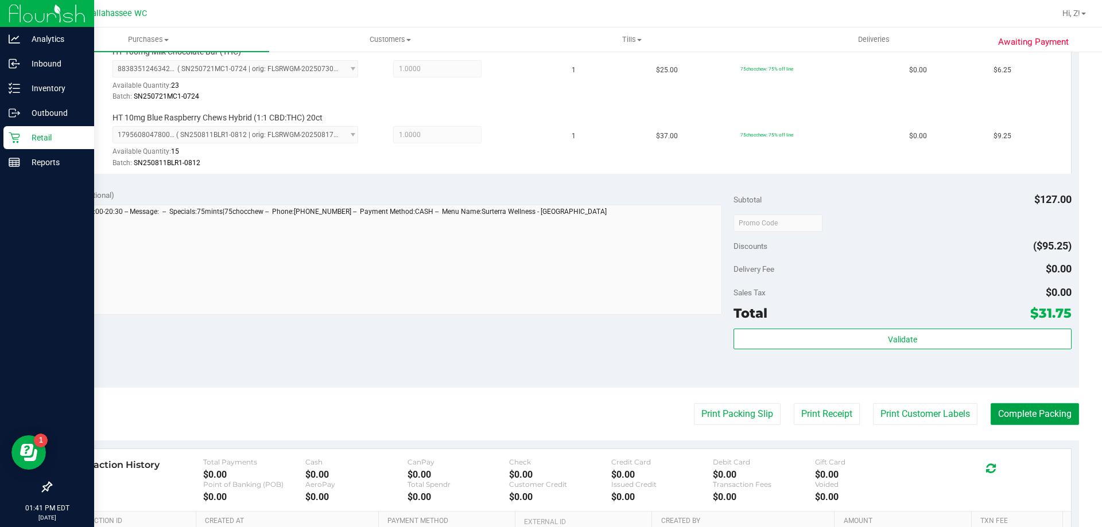
click at [1055, 414] on button "Complete Packing" at bounding box center [1034, 414] width 88 height 22
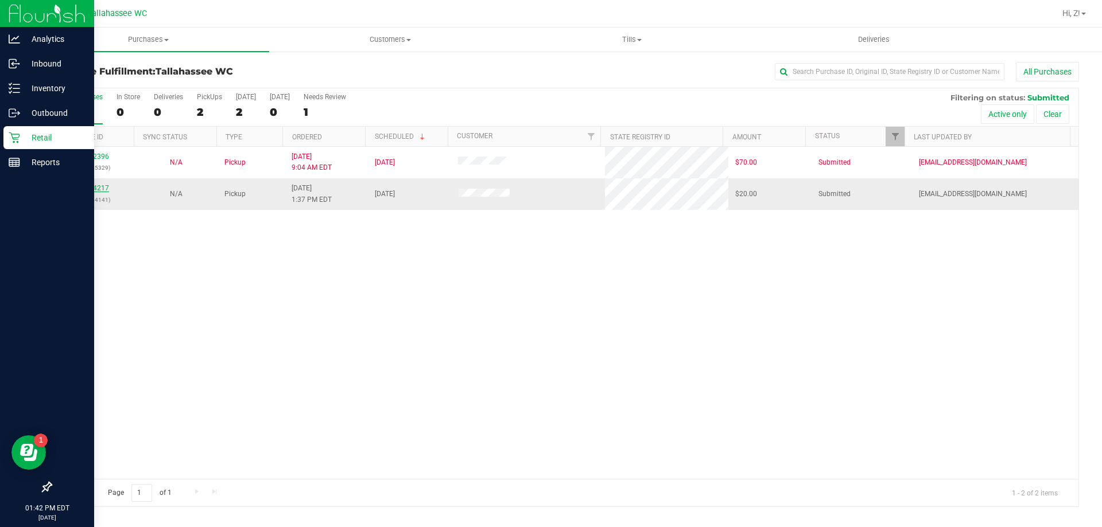
click at [96, 185] on link "11994217" at bounding box center [93, 188] width 32 height 8
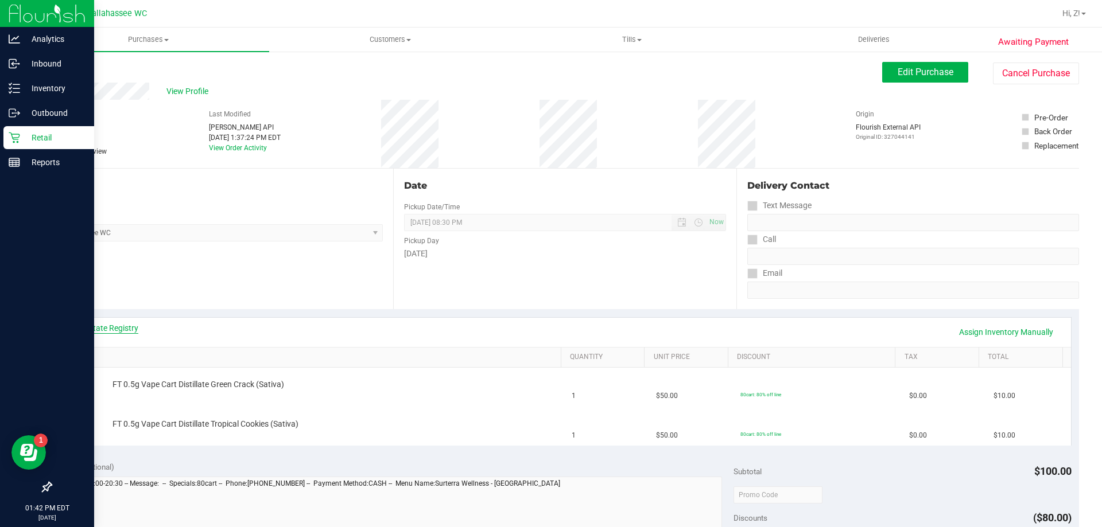
click at [126, 325] on link "View State Registry" at bounding box center [103, 327] width 69 height 11
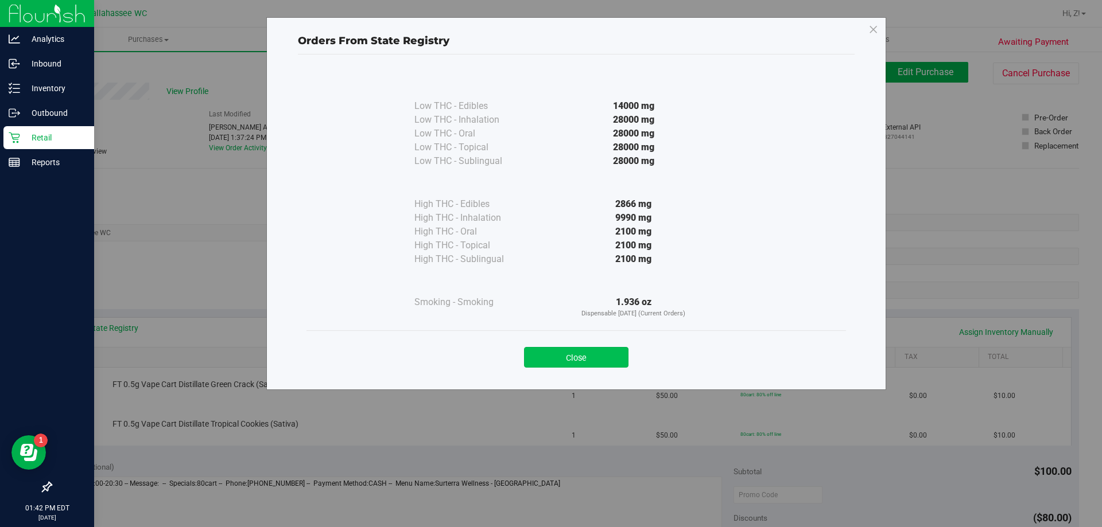
click at [602, 348] on button "Close" at bounding box center [576, 357] width 104 height 21
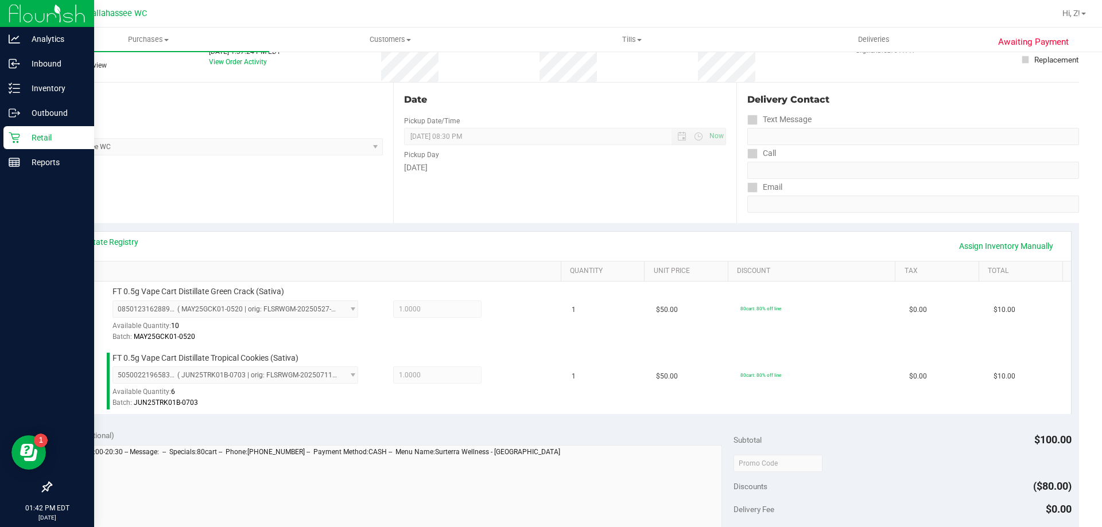
scroll to position [344, 0]
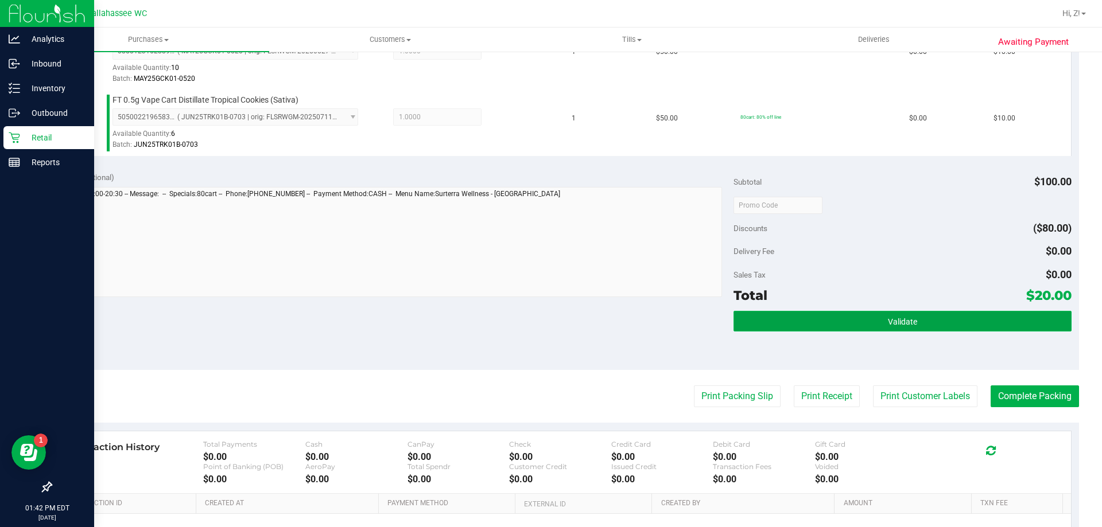
click at [904, 316] on button "Validate" at bounding box center [901, 321] width 337 height 21
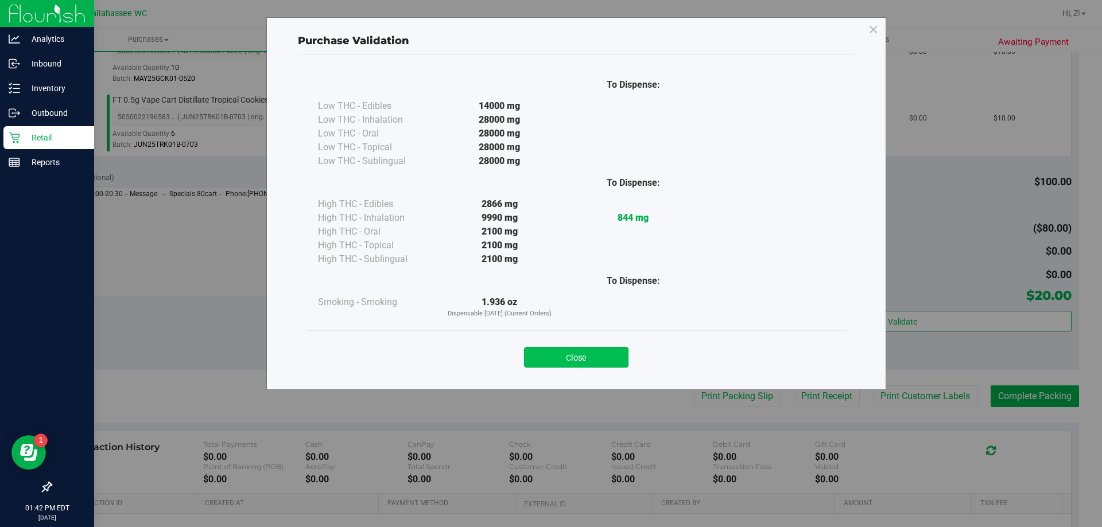
click at [561, 360] on button "Close" at bounding box center [576, 357] width 104 height 21
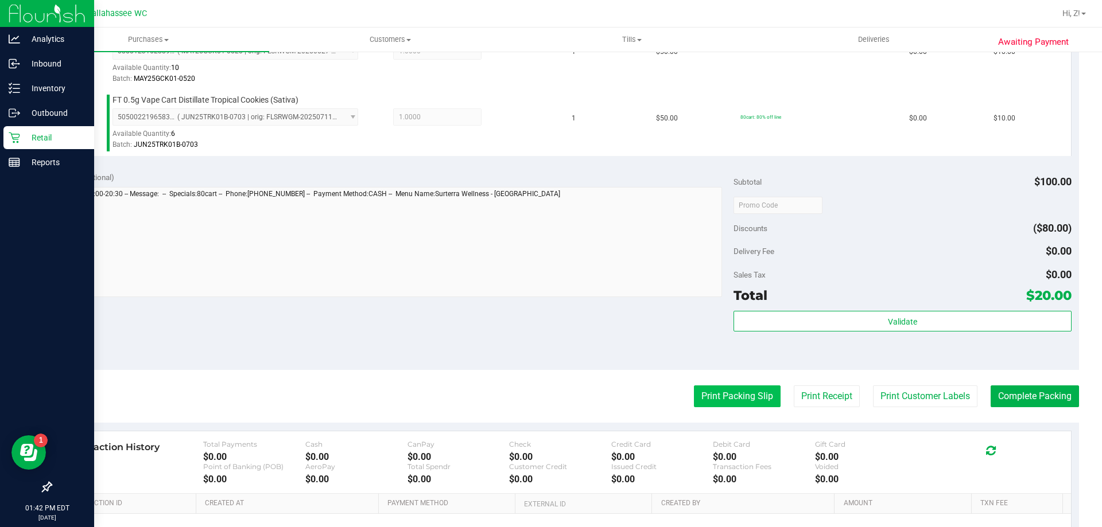
click at [700, 406] on button "Print Packing Slip" at bounding box center [737, 397] width 87 height 22
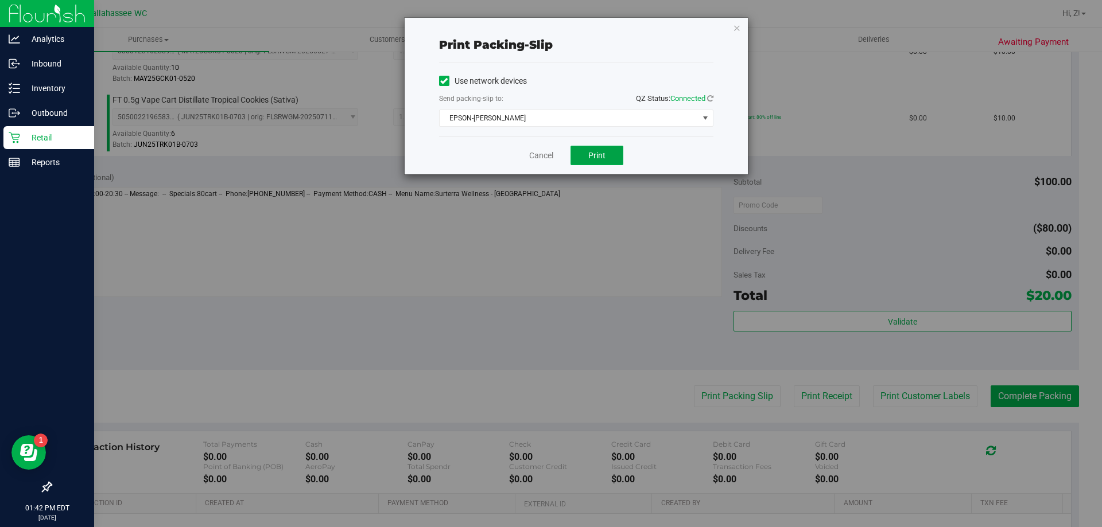
click at [593, 146] on button "Print" at bounding box center [596, 156] width 53 height 20
click at [739, 32] on icon "button" at bounding box center [737, 28] width 8 height 14
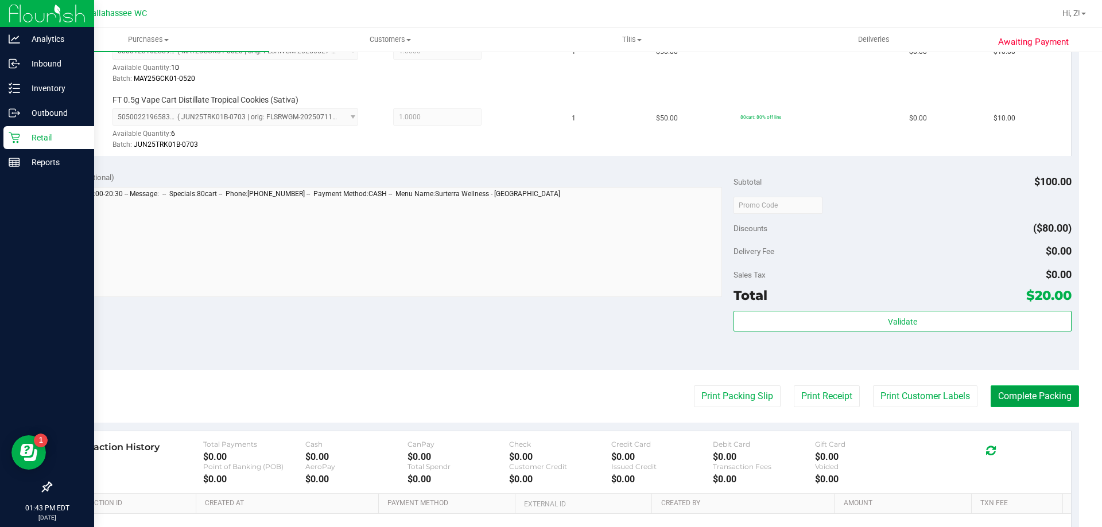
click at [1036, 404] on button "Complete Packing" at bounding box center [1034, 397] width 88 height 22
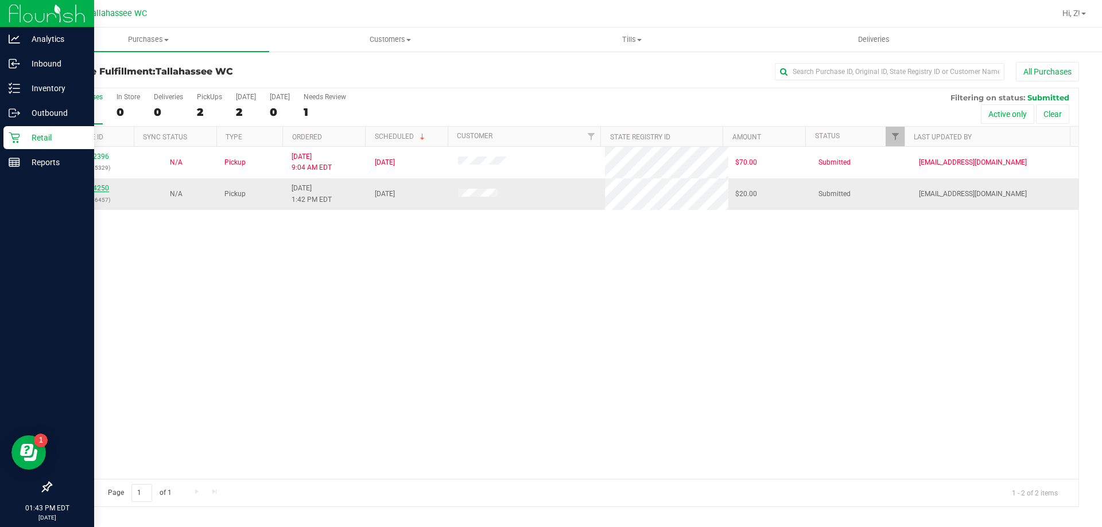
click at [96, 192] on link "11994250" at bounding box center [93, 188] width 32 height 8
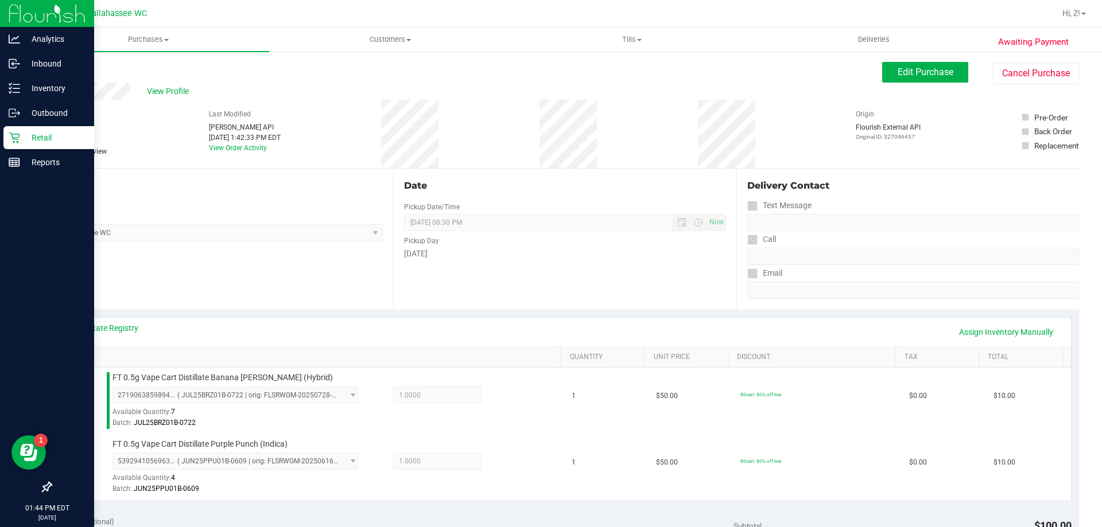
scroll to position [459, 0]
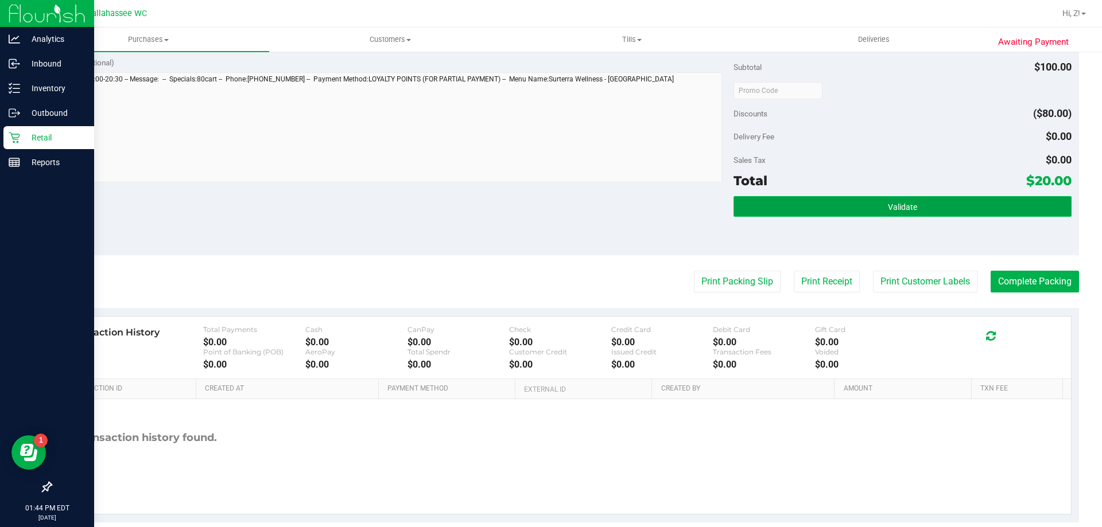
click at [897, 197] on button "Validate" at bounding box center [901, 206] width 337 height 21
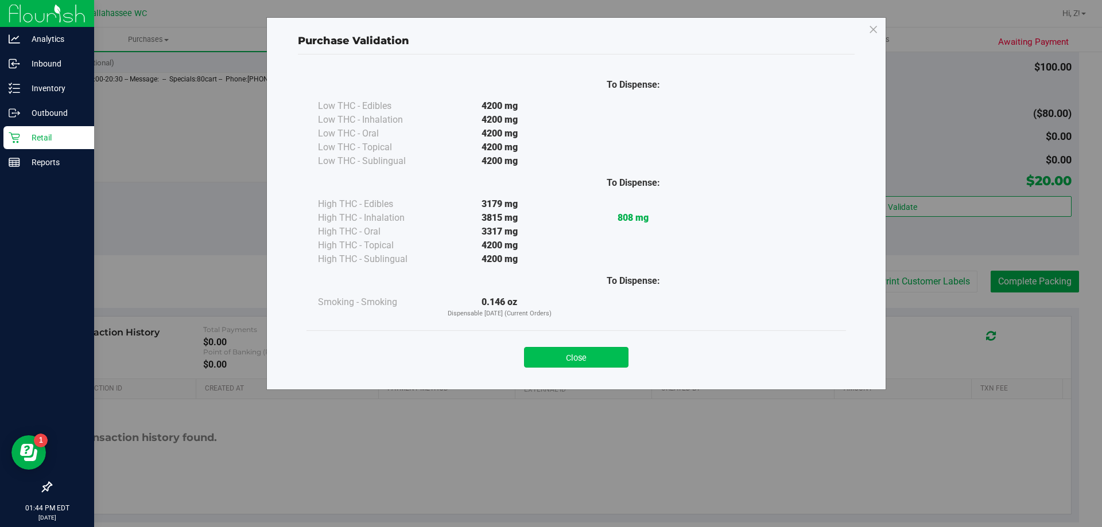
click at [570, 360] on button "Close" at bounding box center [576, 357] width 104 height 21
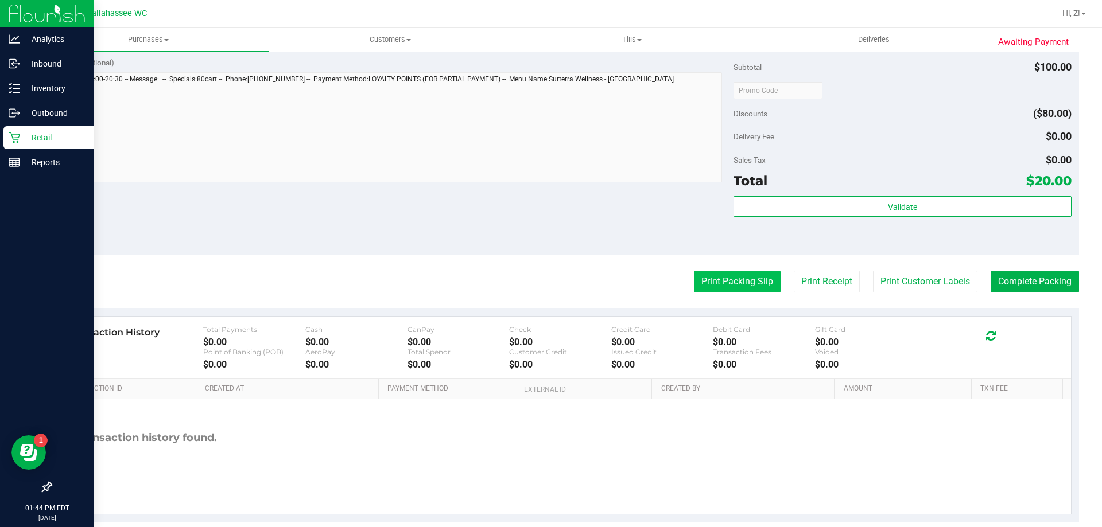
click at [751, 272] on button "Print Packing Slip" at bounding box center [737, 282] width 87 height 22
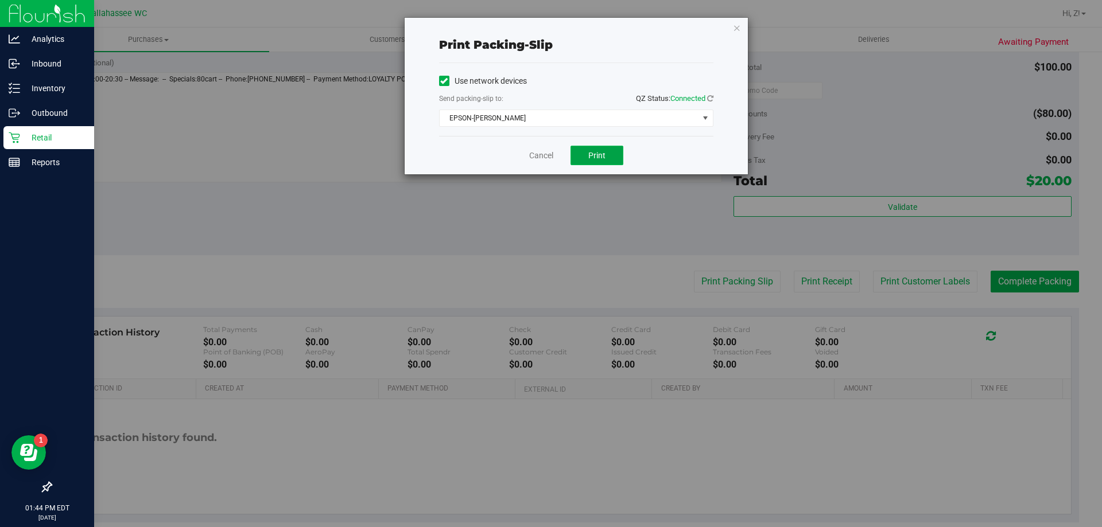
click at [592, 158] on span "Print" at bounding box center [596, 155] width 17 height 9
click at [732, 25] on div "Print packing-slip Use network devices Send packing-slip to: QZ Status: Connect…" at bounding box center [576, 96] width 343 height 157
click at [730, 25] on div "Print packing-slip Use network devices Send packing-slip to: QZ Status: Connect…" at bounding box center [576, 96] width 343 height 157
click at [737, 27] on icon "button" at bounding box center [737, 28] width 8 height 14
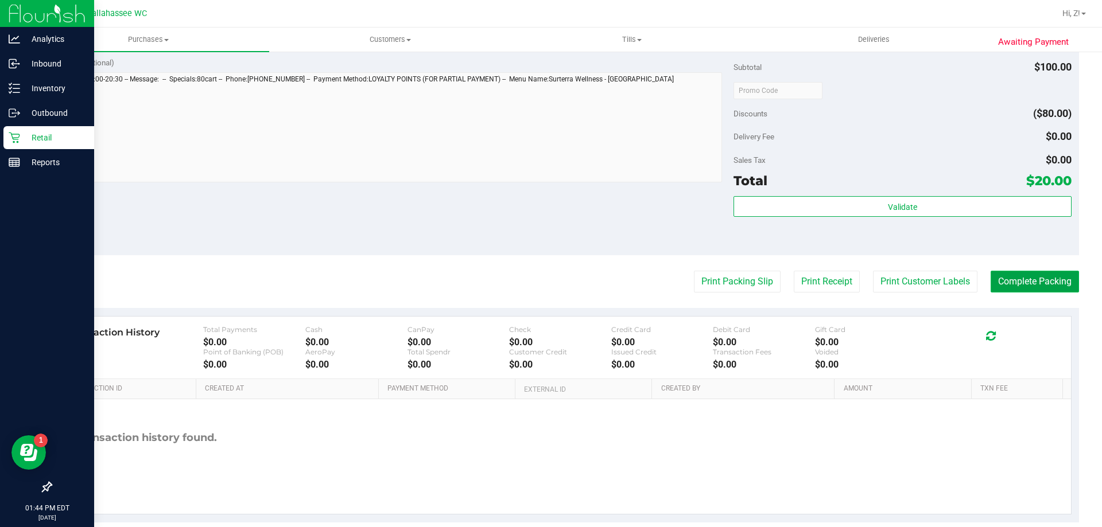
click at [1039, 283] on button "Complete Packing" at bounding box center [1034, 282] width 88 height 22
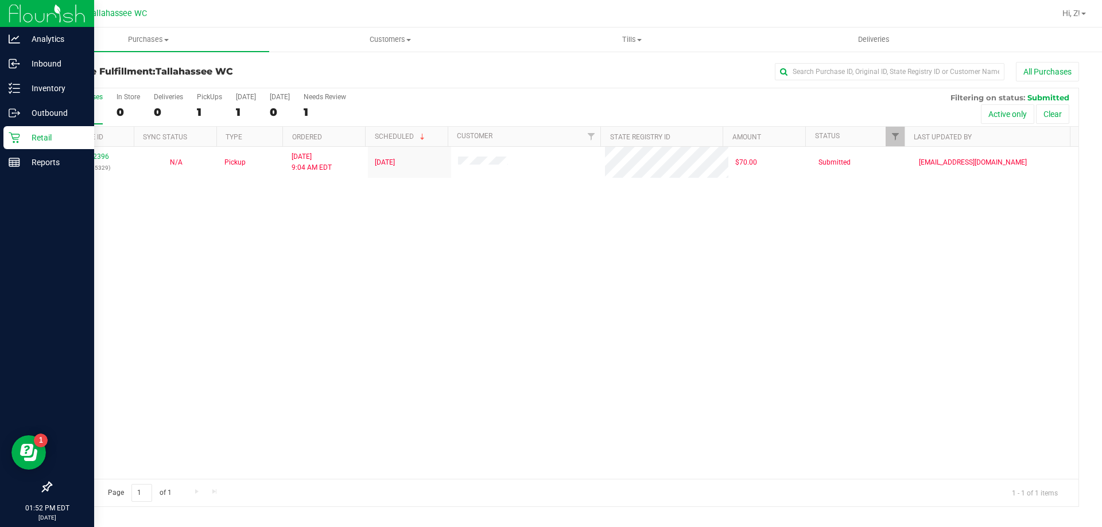
click at [397, 279] on div "11992396 (326965329) N/A Pickup 9/23/2025 9:04 AM EDT 9/23/2025 $70.00 Submitte…" at bounding box center [564, 313] width 1027 height 332
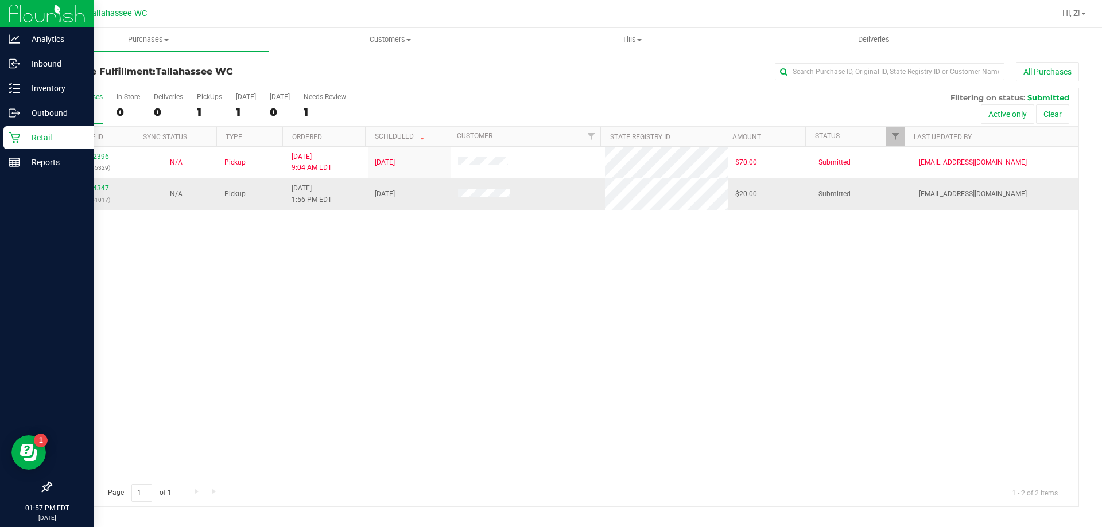
click at [101, 186] on link "11994347" at bounding box center [93, 188] width 32 height 8
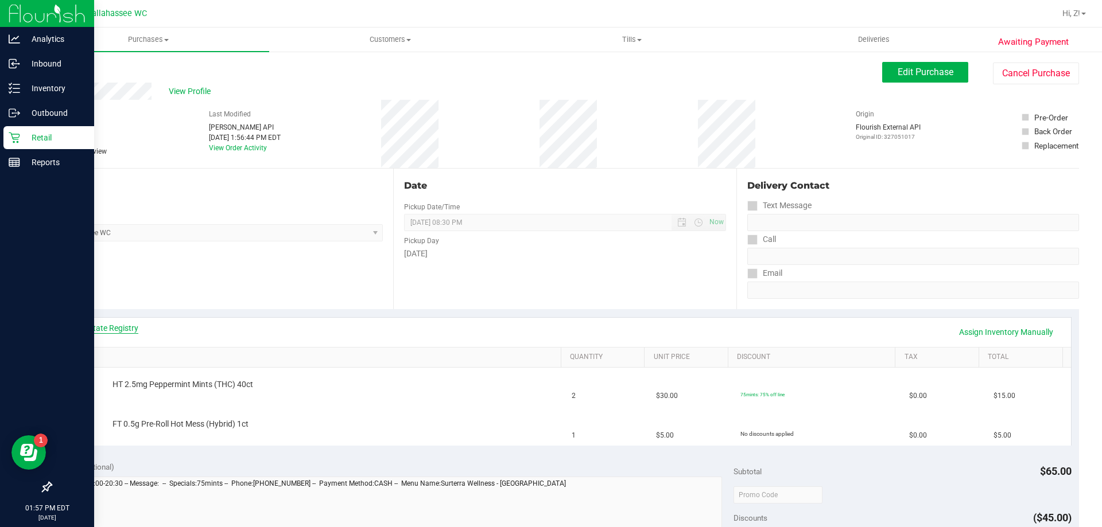
click at [107, 323] on link "View State Registry" at bounding box center [103, 327] width 69 height 11
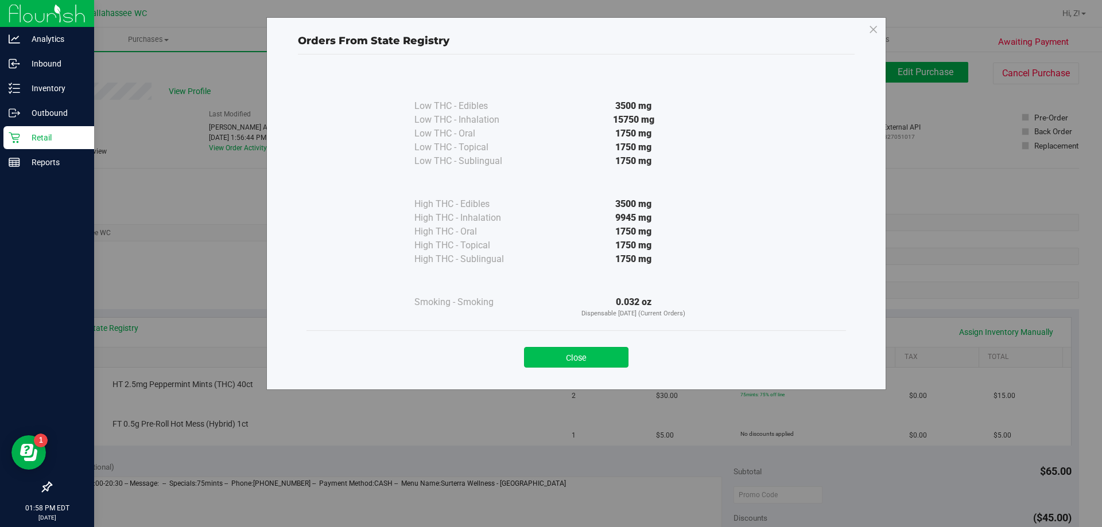
click at [600, 359] on button "Close" at bounding box center [576, 357] width 104 height 21
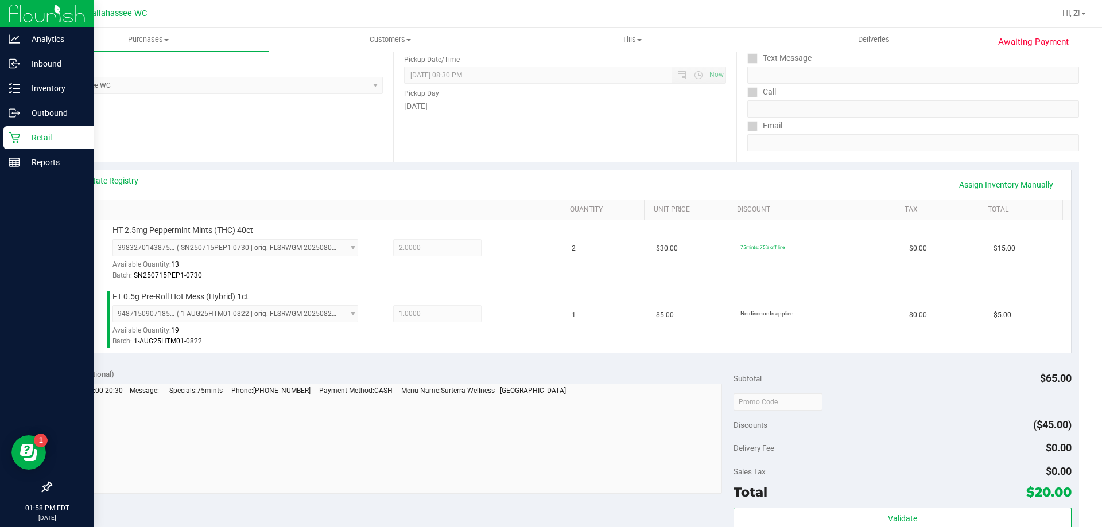
scroll to position [287, 0]
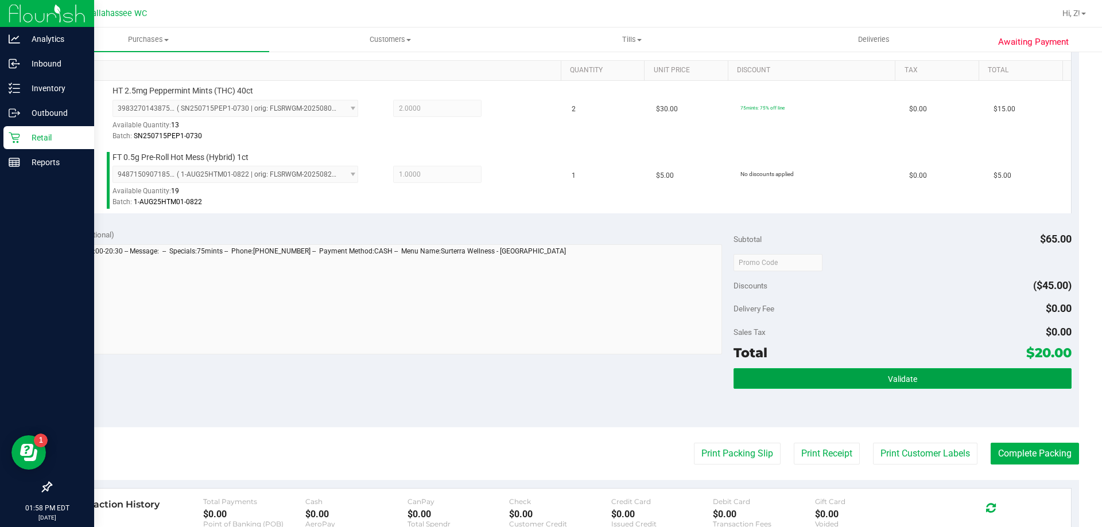
click at [865, 378] on button "Validate" at bounding box center [901, 378] width 337 height 21
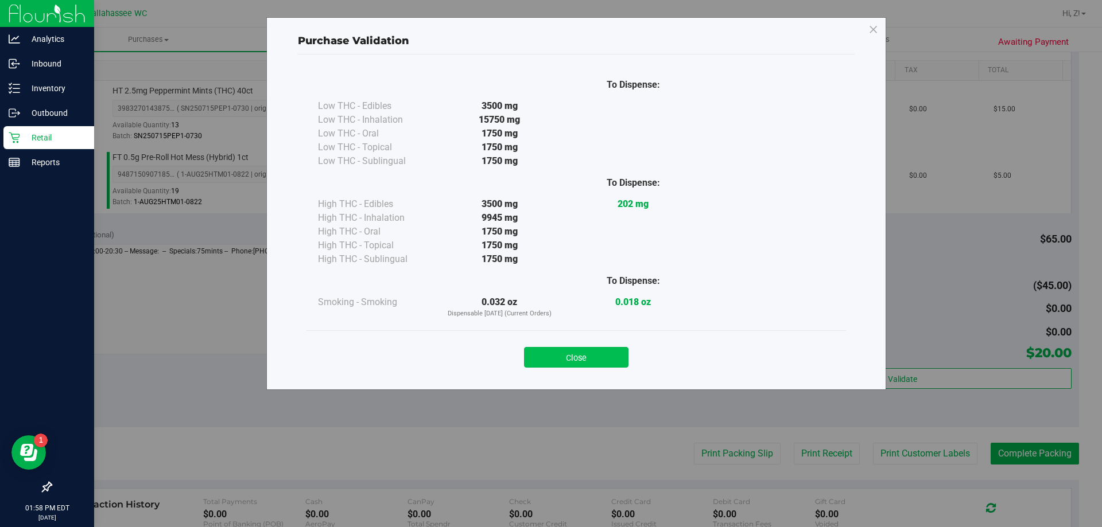
click at [593, 352] on button "Close" at bounding box center [576, 357] width 104 height 21
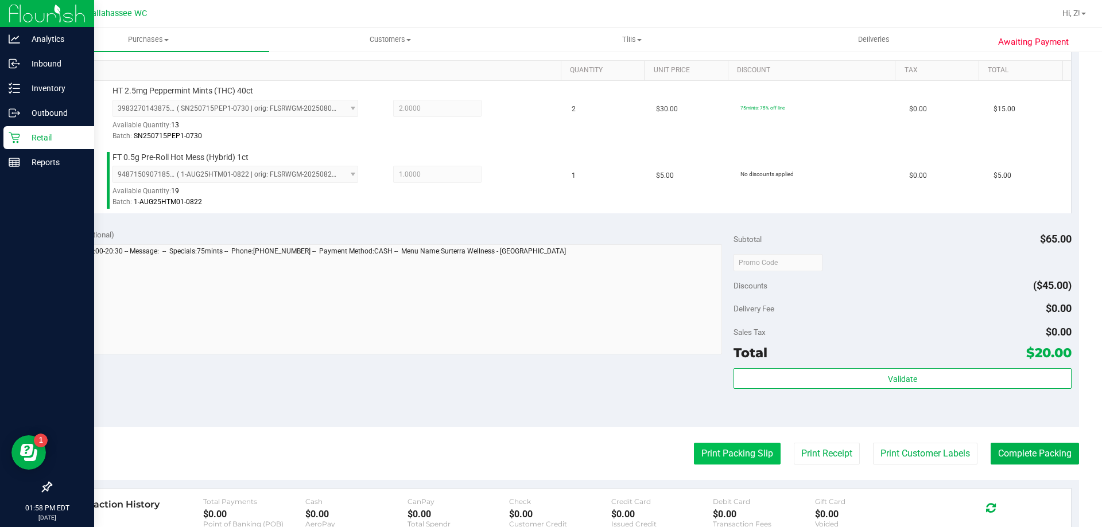
click at [712, 456] on button "Print Packing Slip" at bounding box center [737, 454] width 87 height 22
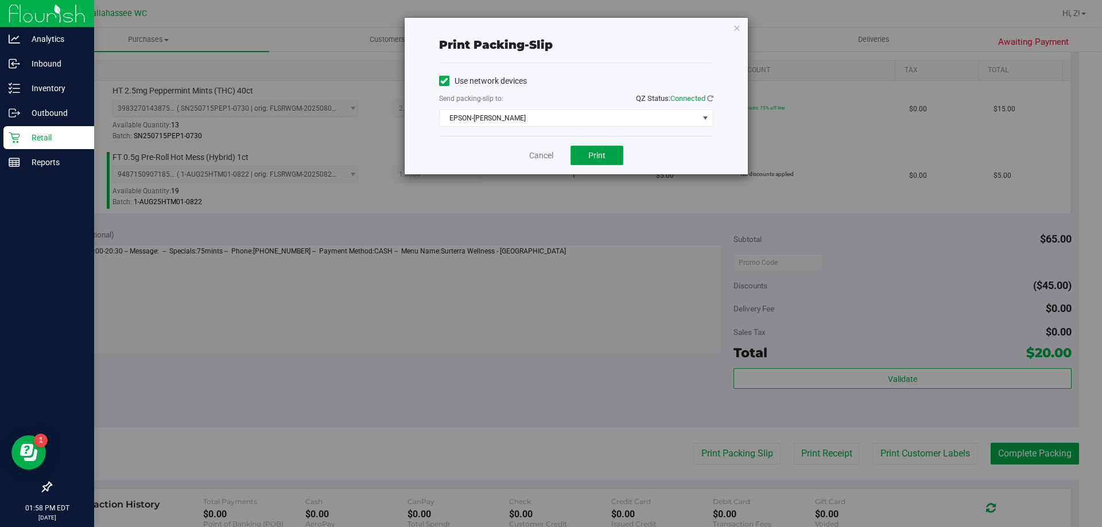
click at [594, 154] on span "Print" at bounding box center [596, 155] width 17 height 9
click at [738, 28] on icon "button" at bounding box center [737, 28] width 8 height 14
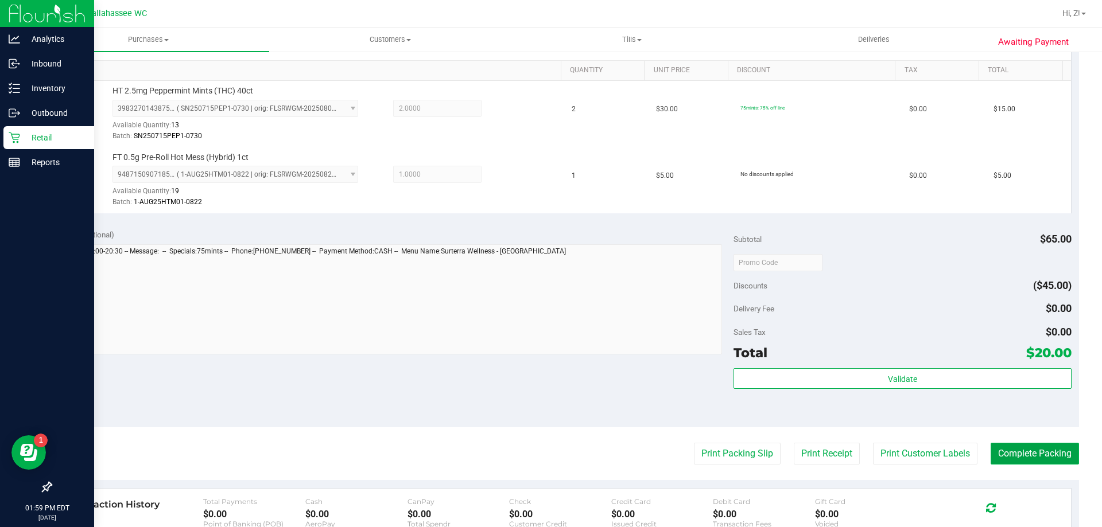
click at [1001, 453] on button "Complete Packing" at bounding box center [1034, 454] width 88 height 22
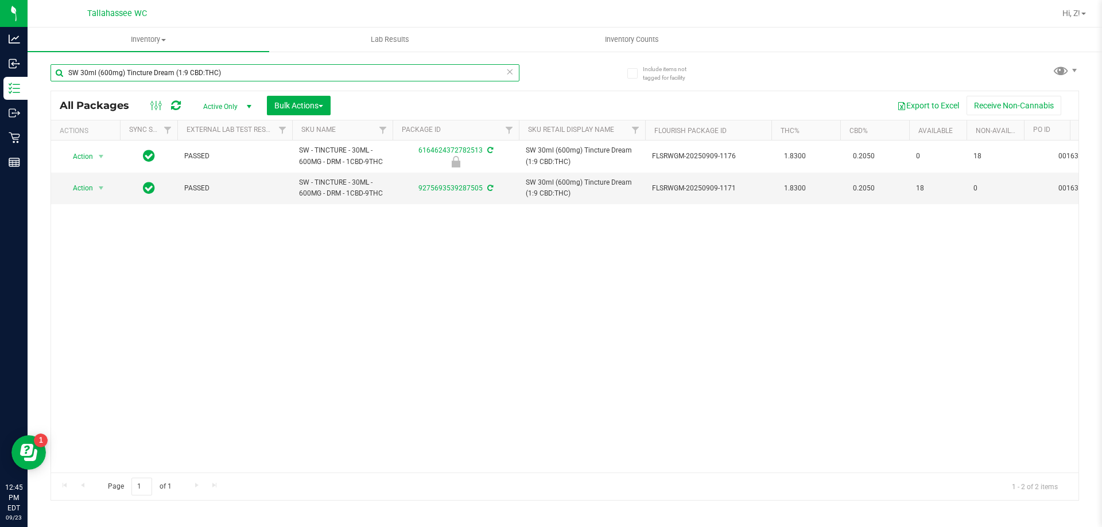
click at [222, 70] on input "SW 30ml (600mg) Tincture Dream (1:9 CBD:THC)" at bounding box center [284, 72] width 469 height 17
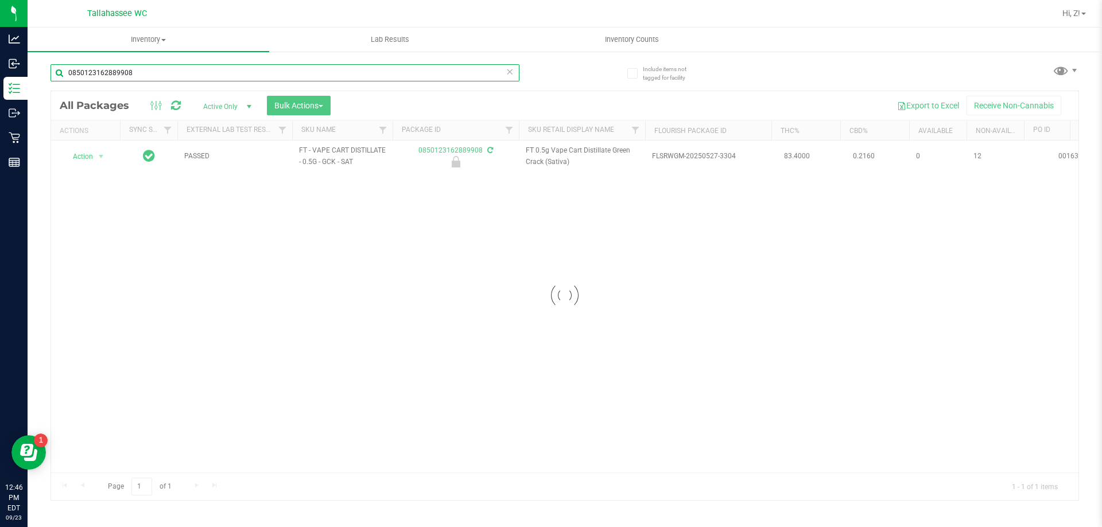
type input "0850123162889908"
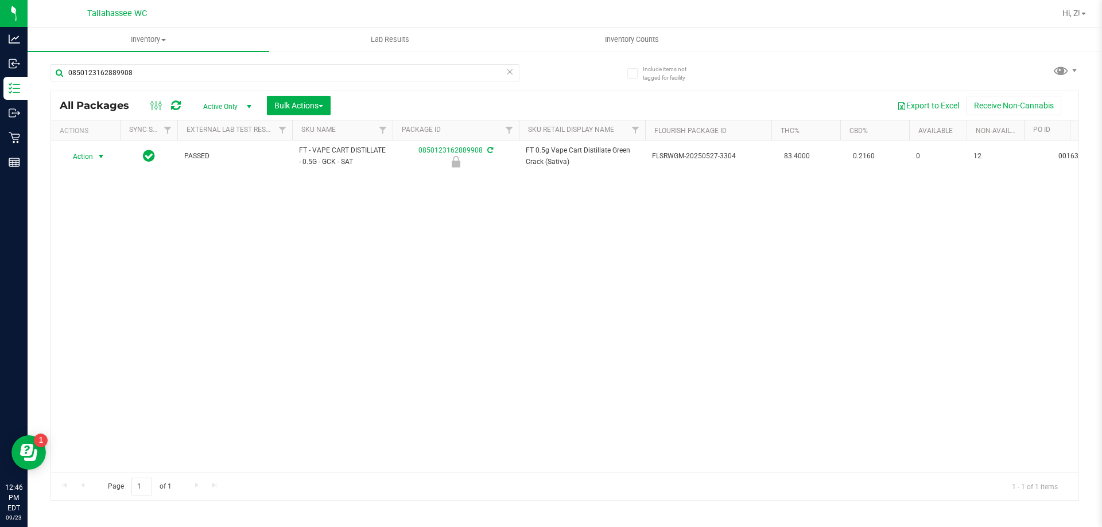
click at [95, 155] on span "select" at bounding box center [101, 157] width 14 height 16
click at [117, 284] on li "Unlock package" at bounding box center [99, 292] width 73 height 17
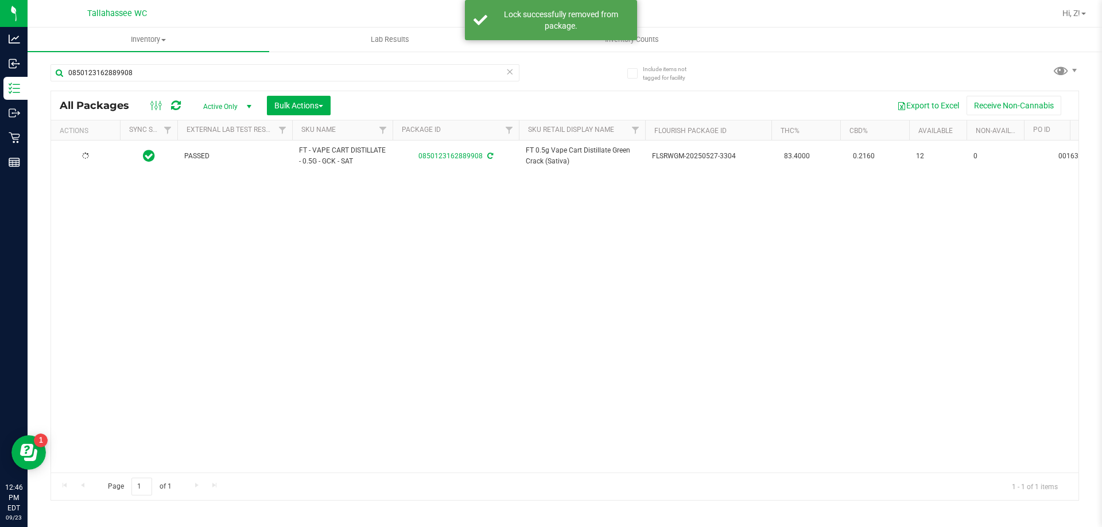
click at [102, 158] on div at bounding box center [85, 156] width 55 height 11
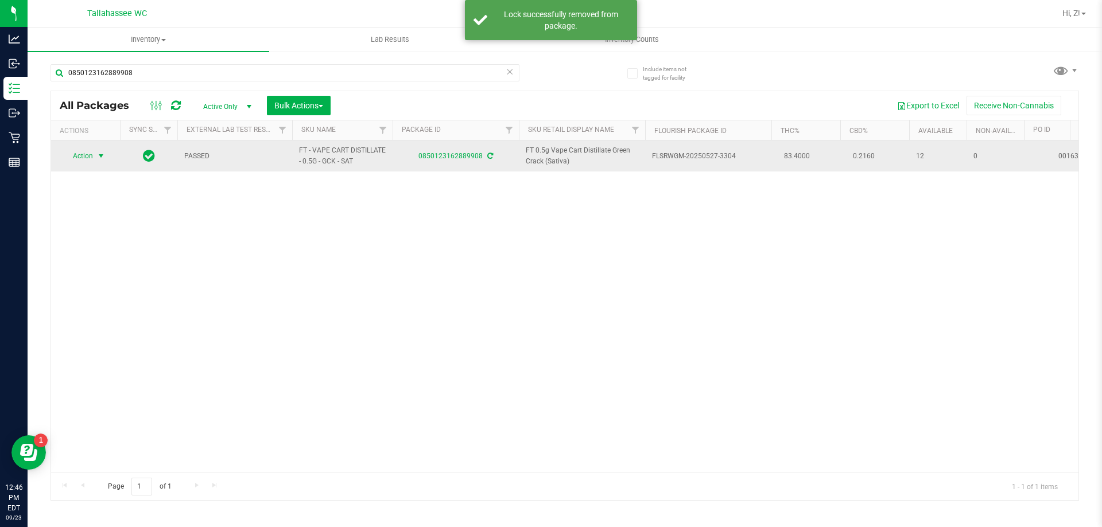
click at [100, 157] on span "select" at bounding box center [100, 155] width 9 height 9
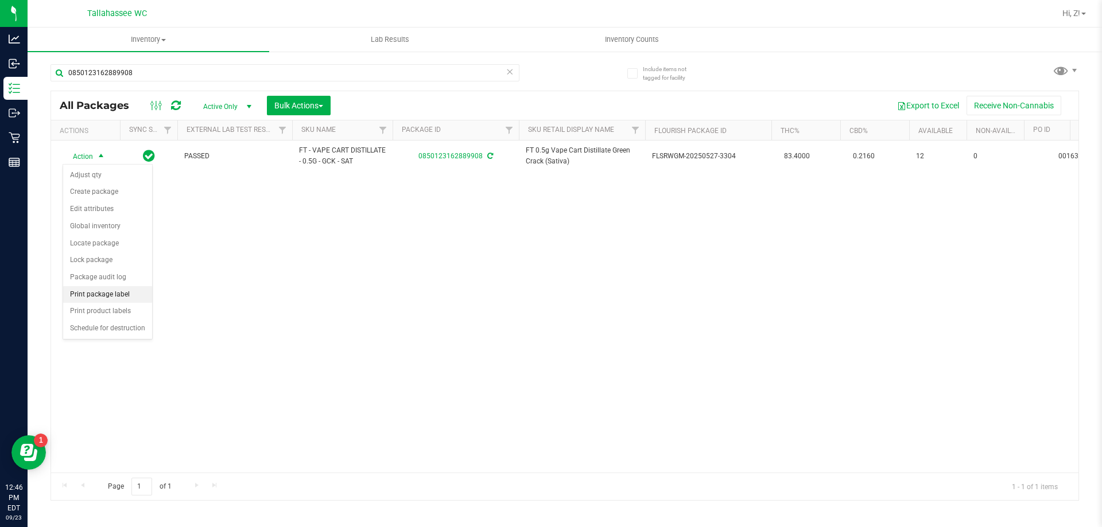
drag, startPoint x: 134, startPoint y: 295, endPoint x: 151, endPoint y: 294, distance: 17.8
click at [134, 295] on li "Print package label" at bounding box center [107, 294] width 89 height 17
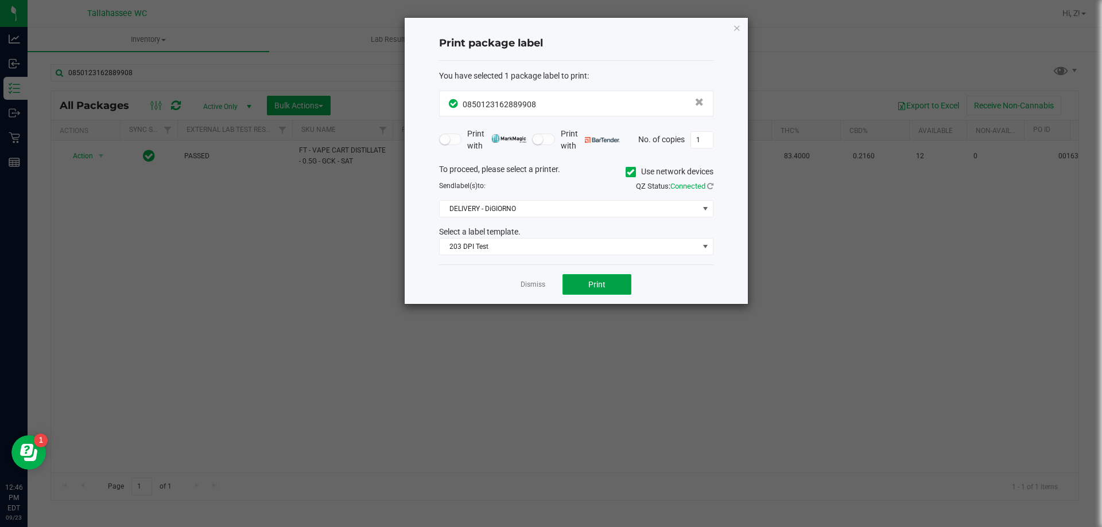
click at [598, 293] on button "Print" at bounding box center [596, 284] width 69 height 21
click at [524, 283] on link "Dismiss" at bounding box center [532, 285] width 25 height 10
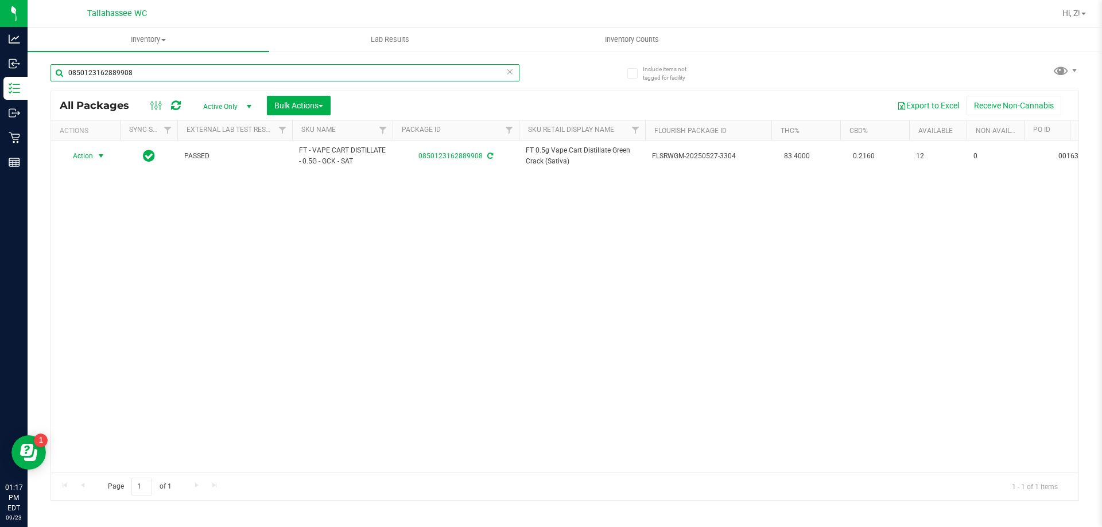
click at [233, 73] on input "0850123162889908" at bounding box center [284, 72] width 469 height 17
click at [232, 73] on input "0850123162889908" at bounding box center [284, 72] width 469 height 17
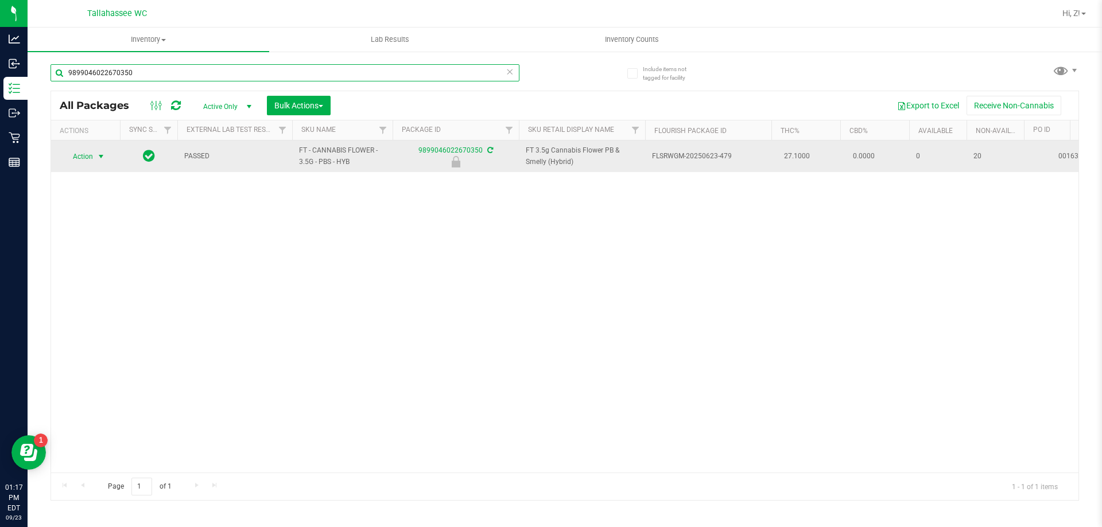
type input "9899046022670350"
click at [100, 157] on span "select" at bounding box center [100, 156] width 9 height 9
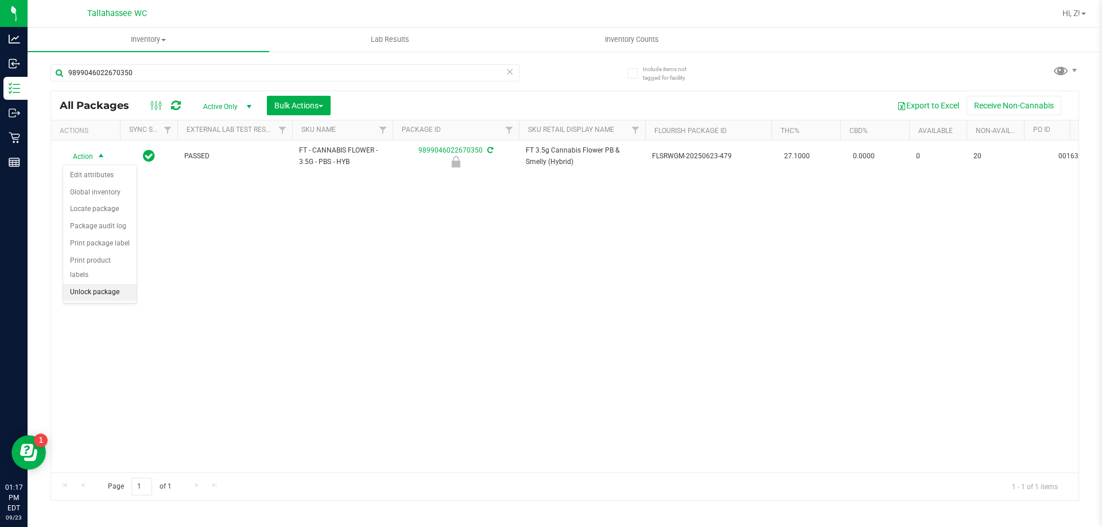
click at [112, 284] on li "Unlock package" at bounding box center [99, 292] width 73 height 17
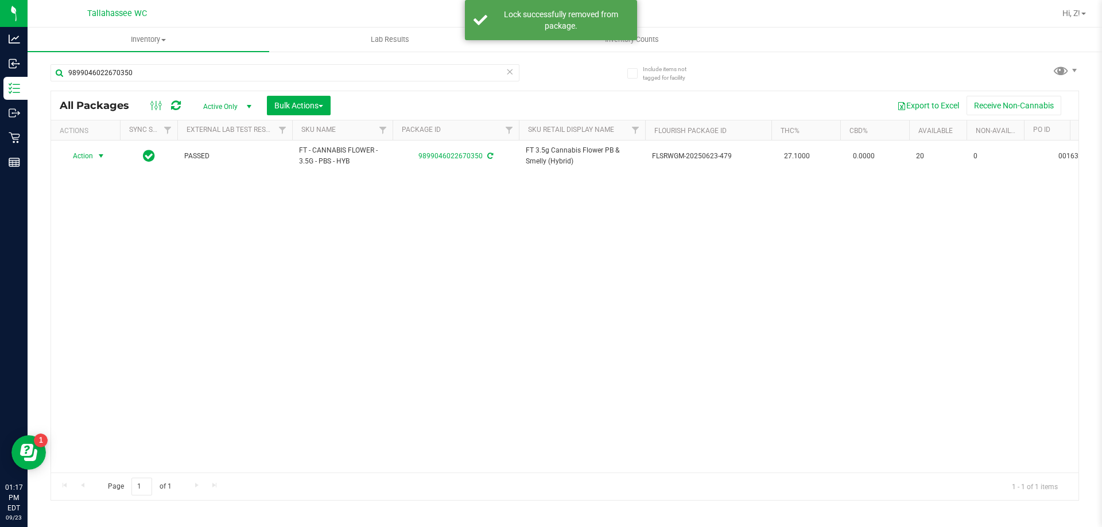
click at [101, 157] on span "select" at bounding box center [100, 155] width 9 height 9
click at [126, 298] on li "Print package label" at bounding box center [107, 294] width 89 height 17
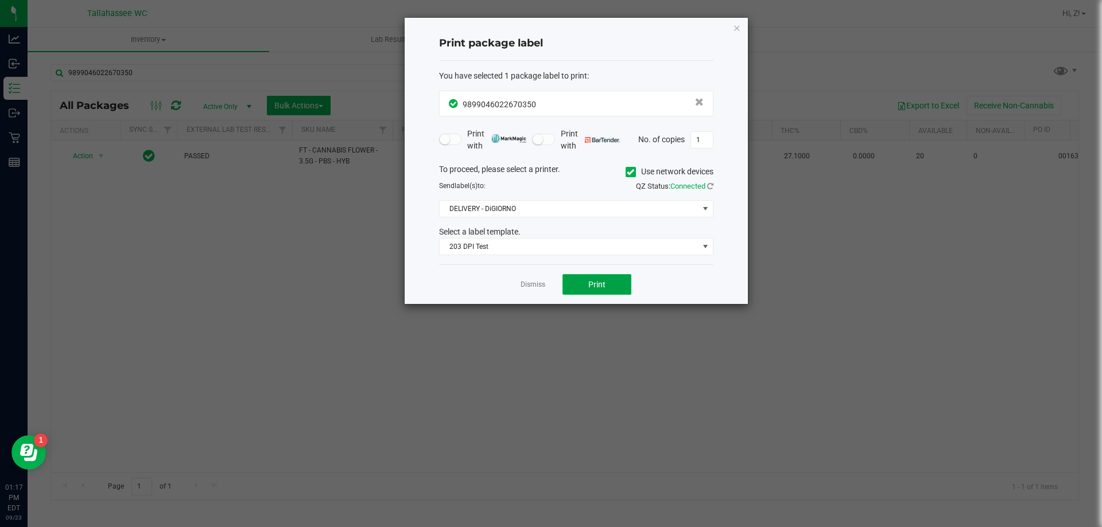
click at [569, 285] on button "Print" at bounding box center [596, 284] width 69 height 21
click at [530, 285] on link "Dismiss" at bounding box center [532, 285] width 25 height 10
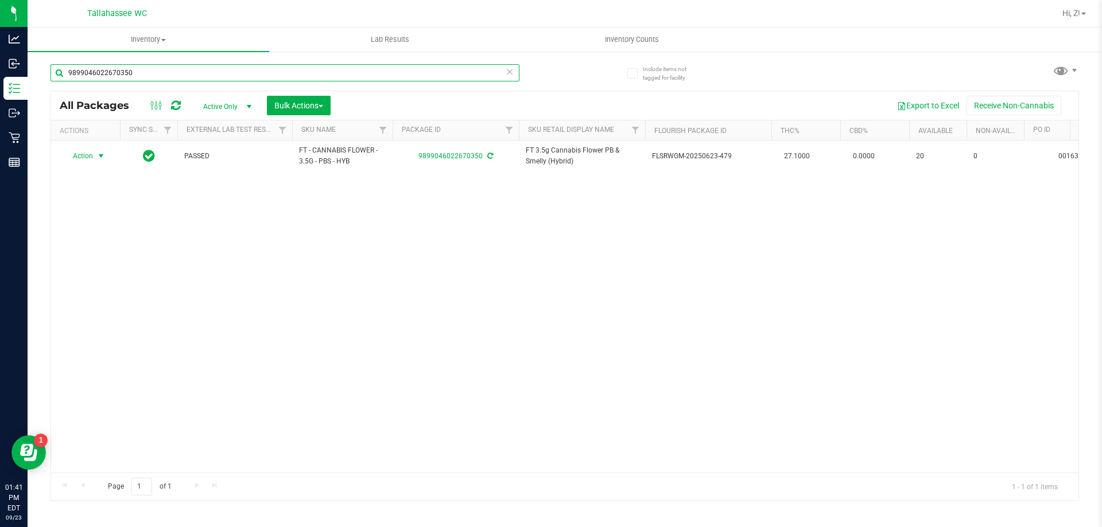
click at [211, 71] on input "9899046022670350" at bounding box center [284, 72] width 469 height 17
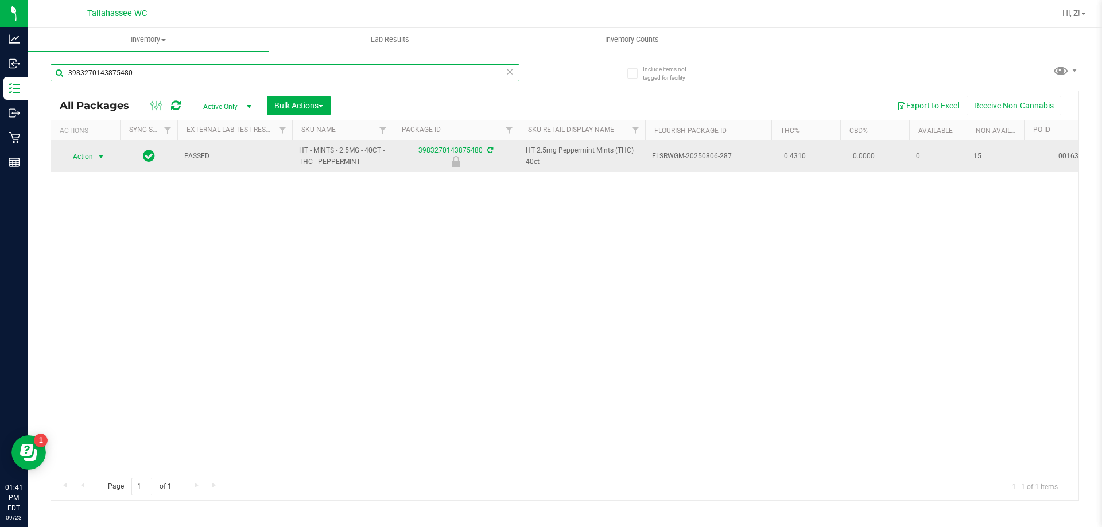
type input "3983270143875480"
click at [99, 157] on span "select" at bounding box center [100, 156] width 9 height 9
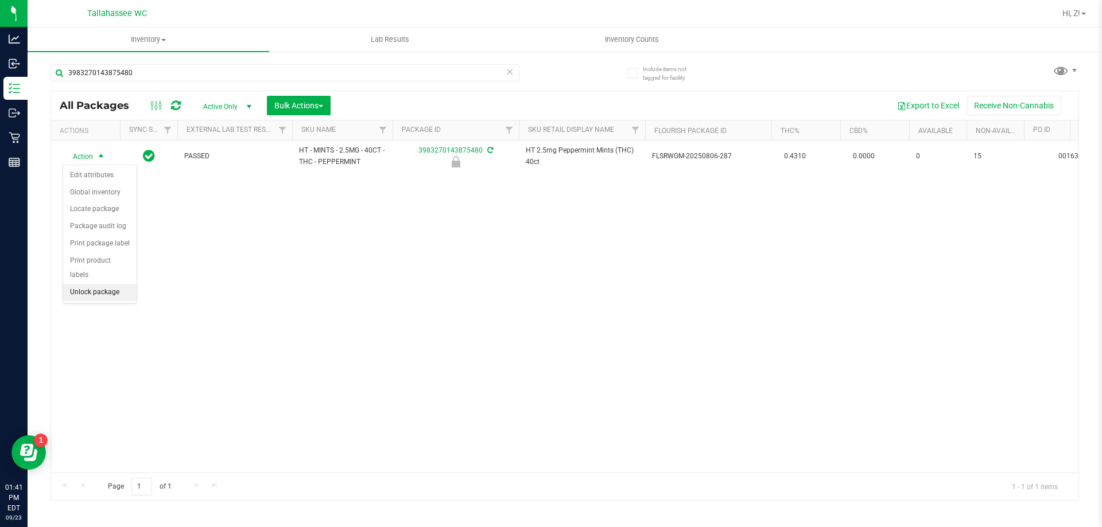
click at [115, 284] on li "Unlock package" at bounding box center [99, 292] width 73 height 17
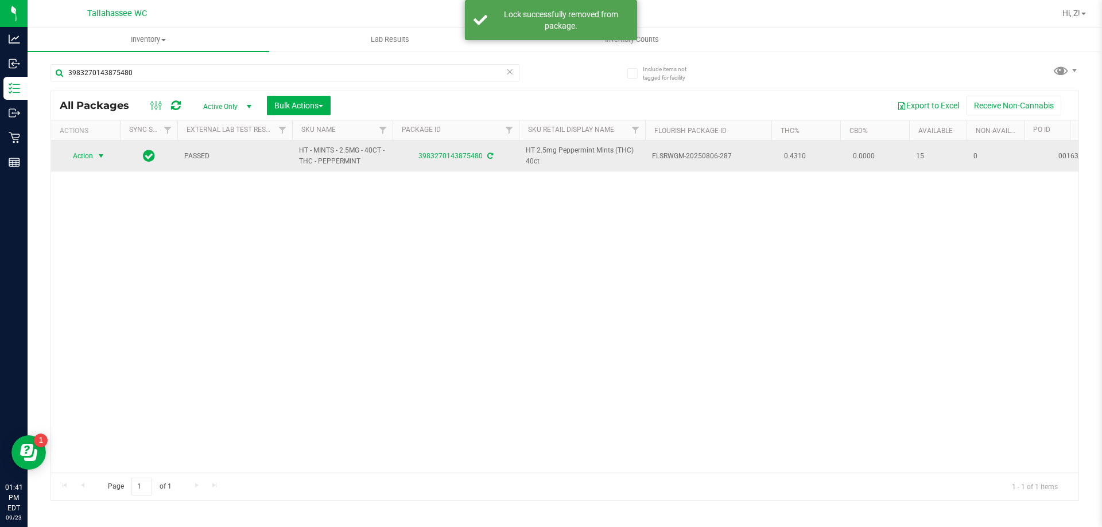
click at [100, 156] on span "select" at bounding box center [100, 155] width 9 height 9
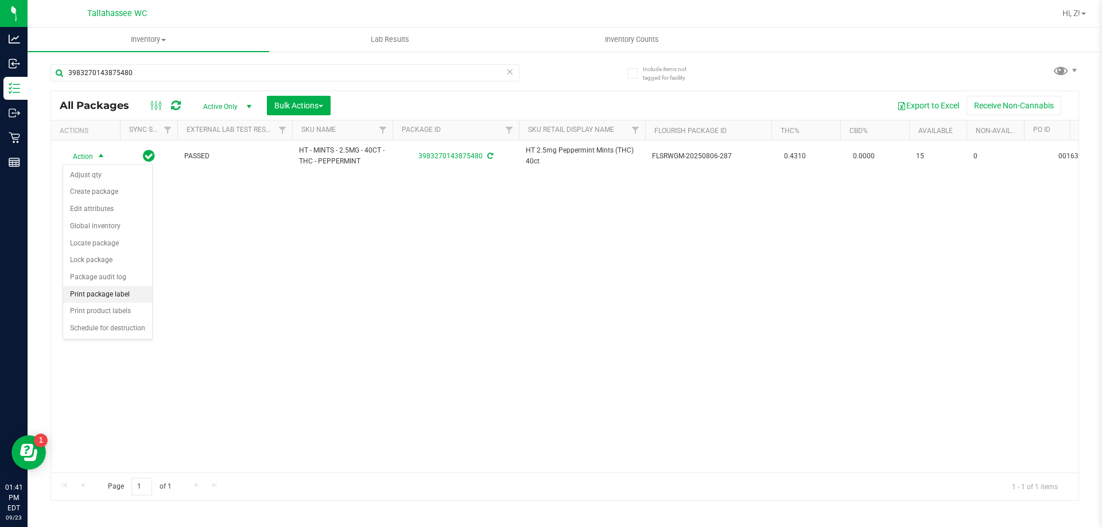
click at [143, 298] on li "Print package label" at bounding box center [107, 294] width 89 height 17
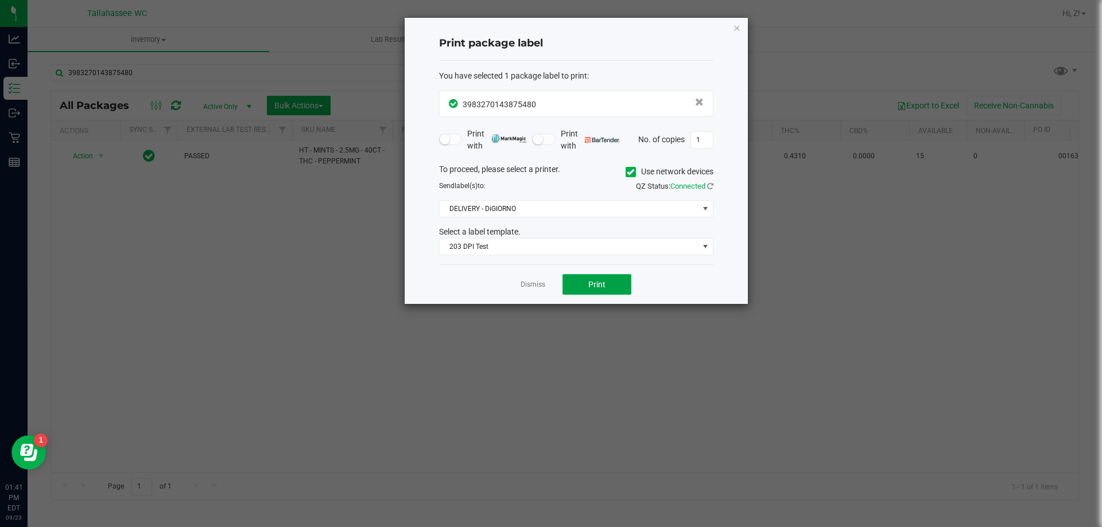
click at [614, 281] on button "Print" at bounding box center [596, 284] width 69 height 21
click at [734, 25] on icon "button" at bounding box center [737, 28] width 8 height 14
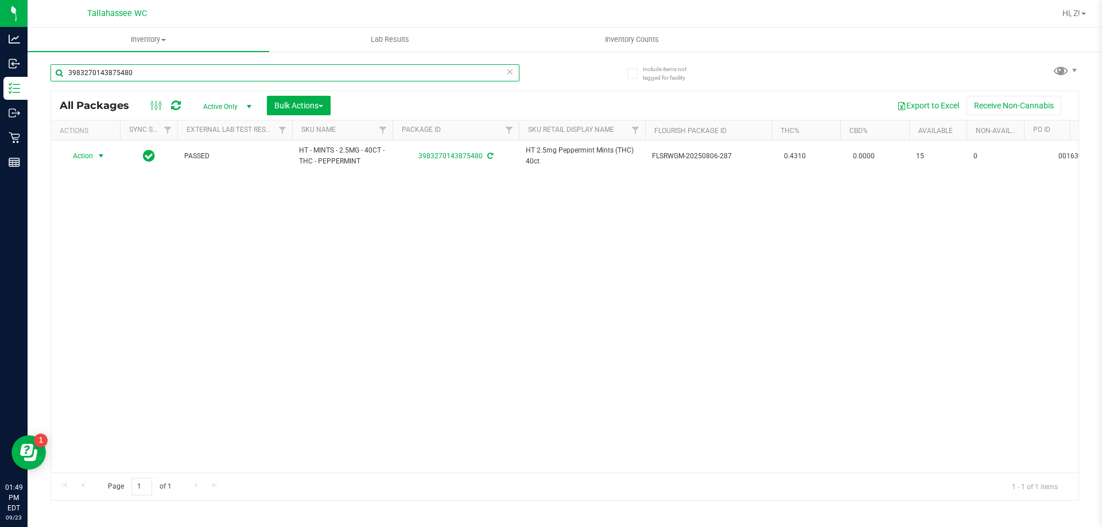
click at [189, 67] on input "3983270143875480" at bounding box center [284, 72] width 469 height 17
type input "9577735780429131"
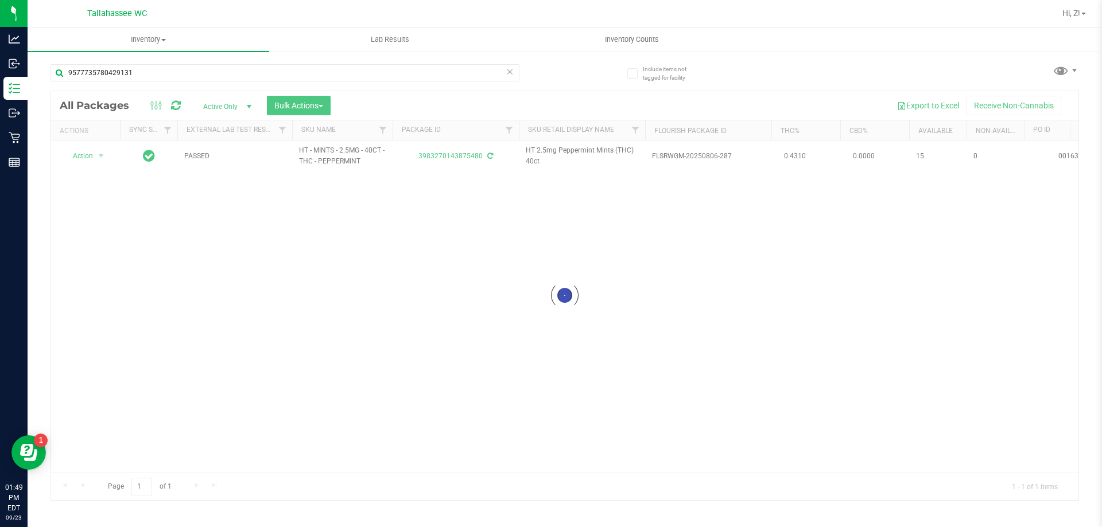
click at [214, 392] on div at bounding box center [564, 295] width 1027 height 409
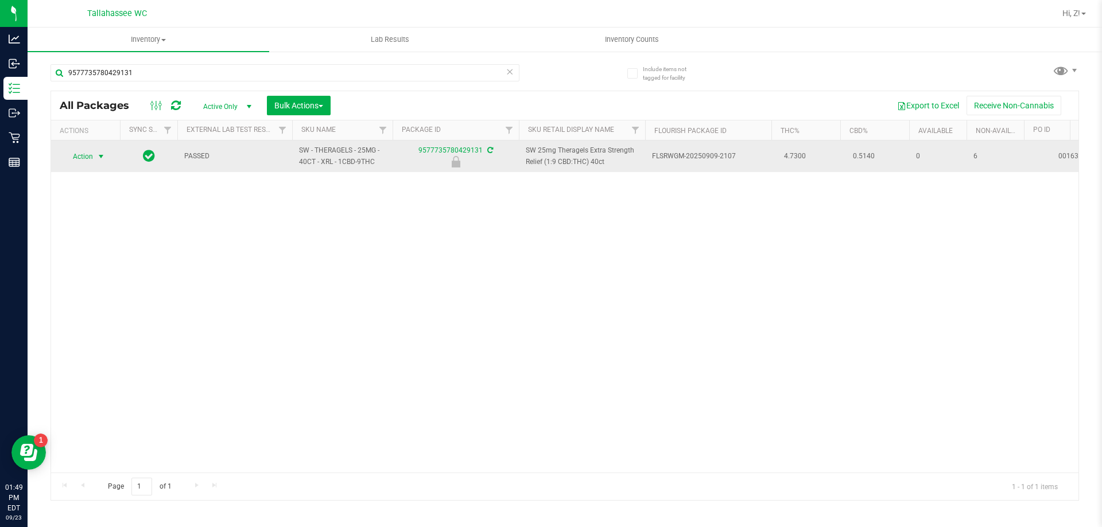
click at [91, 157] on span "Action" at bounding box center [78, 157] width 31 height 16
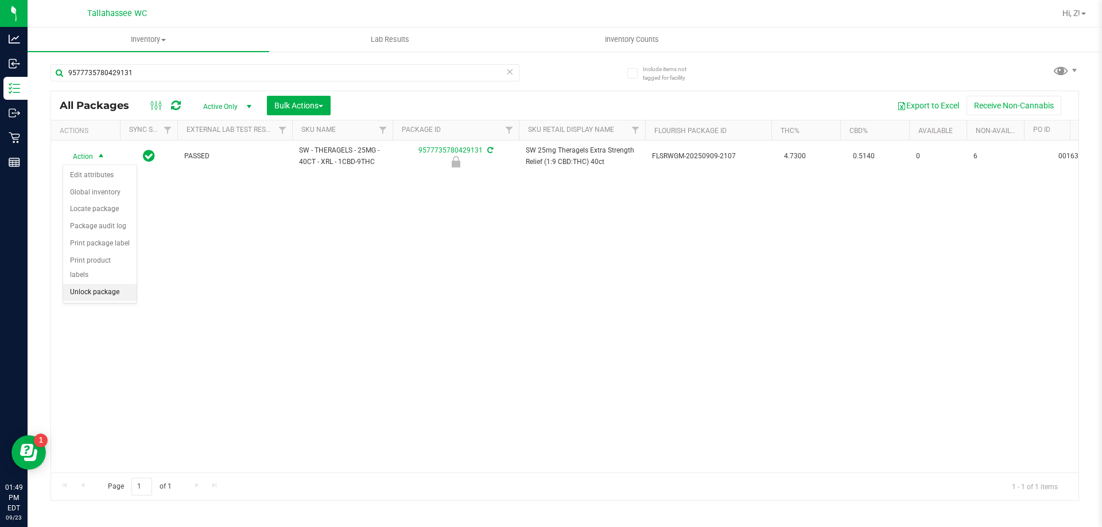
click at [101, 284] on li "Unlock package" at bounding box center [99, 292] width 73 height 17
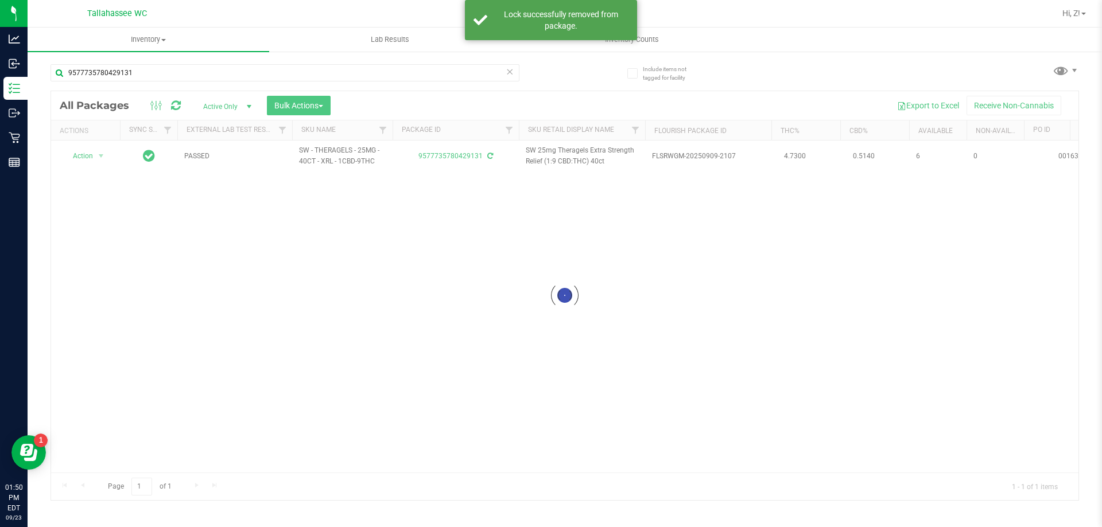
click at [96, 152] on div at bounding box center [564, 295] width 1027 height 409
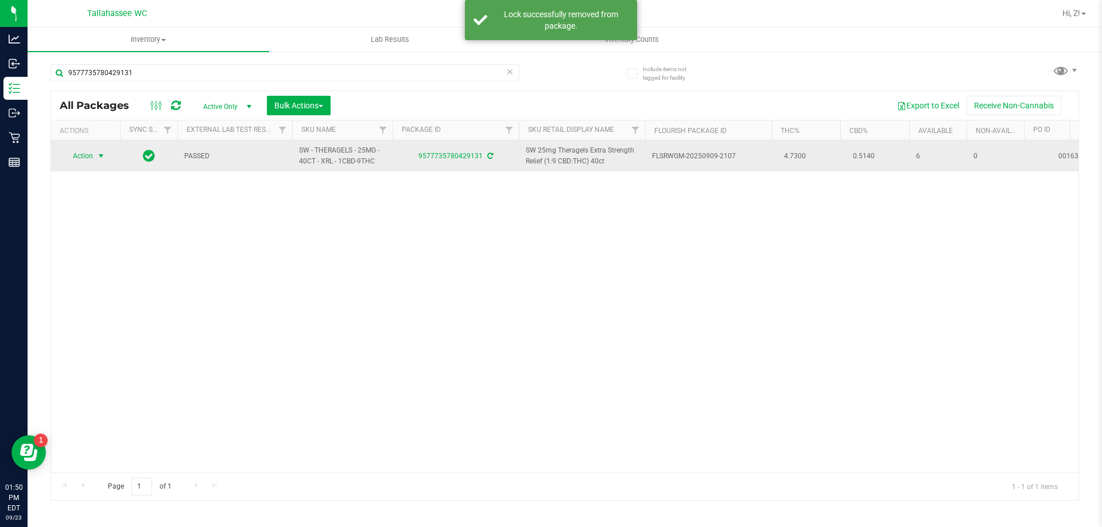
click at [96, 155] on span "select" at bounding box center [100, 155] width 9 height 9
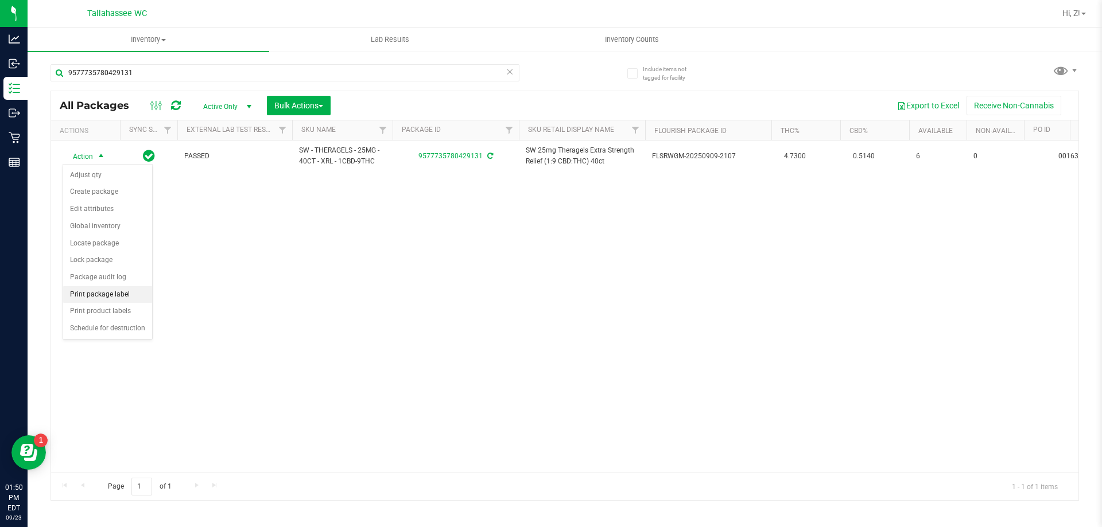
click at [112, 296] on li "Print package label" at bounding box center [107, 294] width 89 height 17
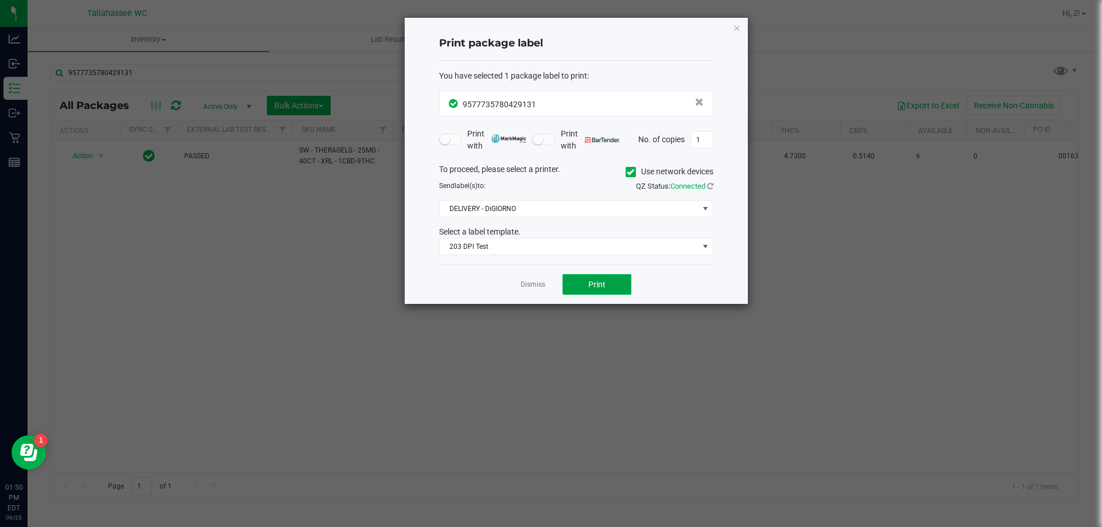
click at [608, 277] on button "Print" at bounding box center [596, 284] width 69 height 21
click at [737, 30] on icon "button" at bounding box center [737, 28] width 8 height 14
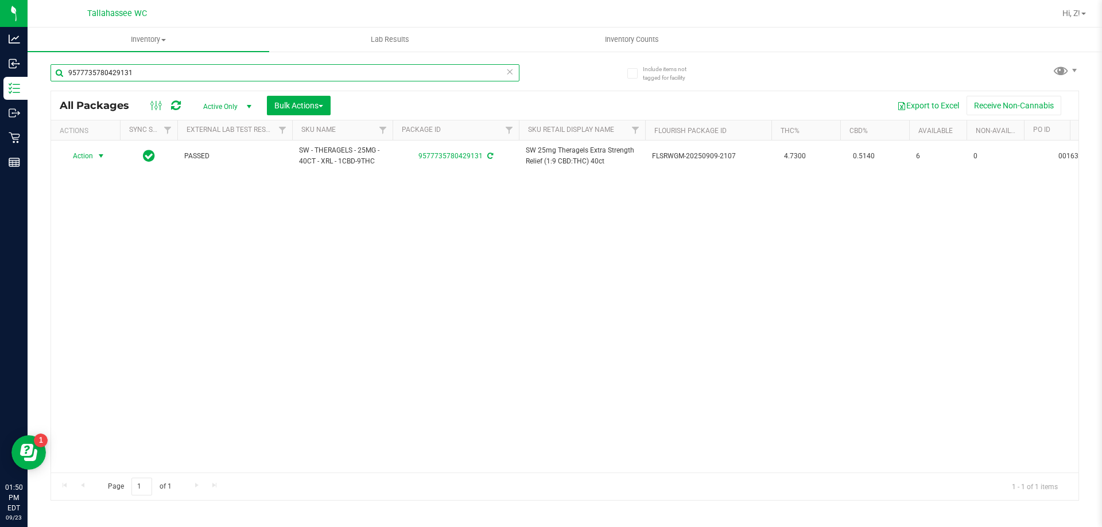
click at [178, 74] on input "9577735780429131" at bounding box center [284, 72] width 469 height 17
type input "b5827587625112949"
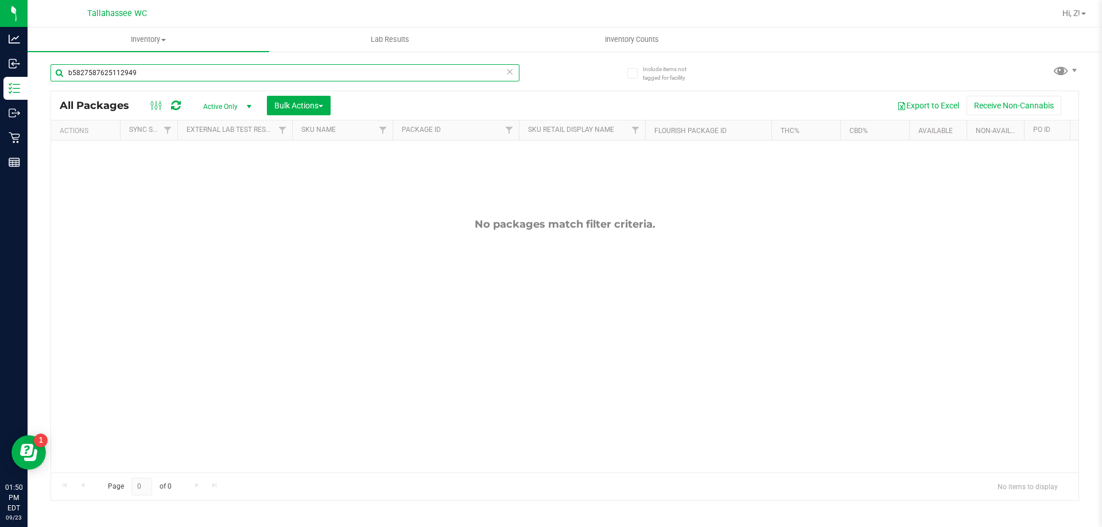
click at [158, 69] on input "b5827587625112949" at bounding box center [284, 72] width 469 height 17
click at [158, 68] on input "b5827587625112949" at bounding box center [284, 72] width 469 height 17
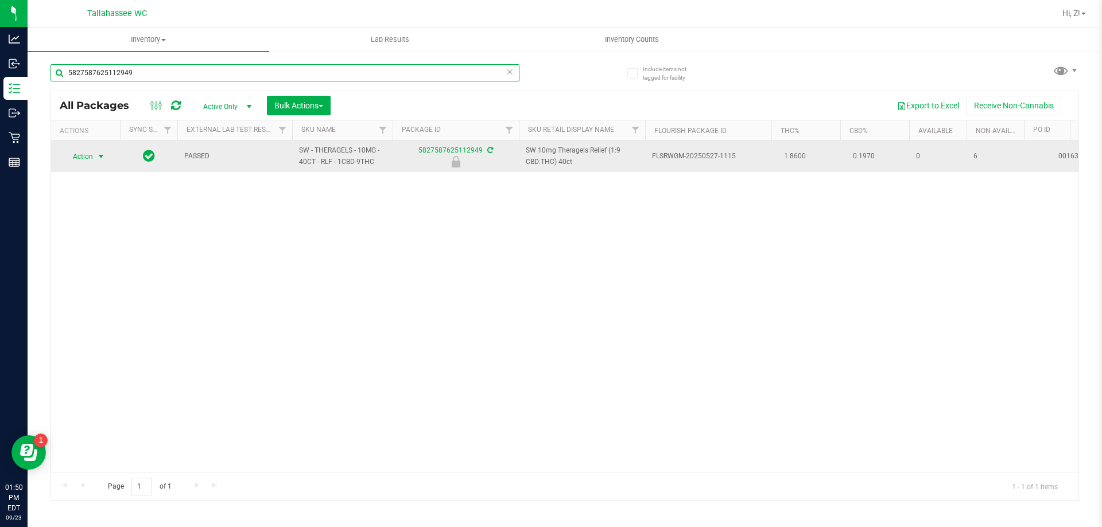
type input "5827587625112949"
click at [81, 153] on span "Action" at bounding box center [78, 157] width 31 height 16
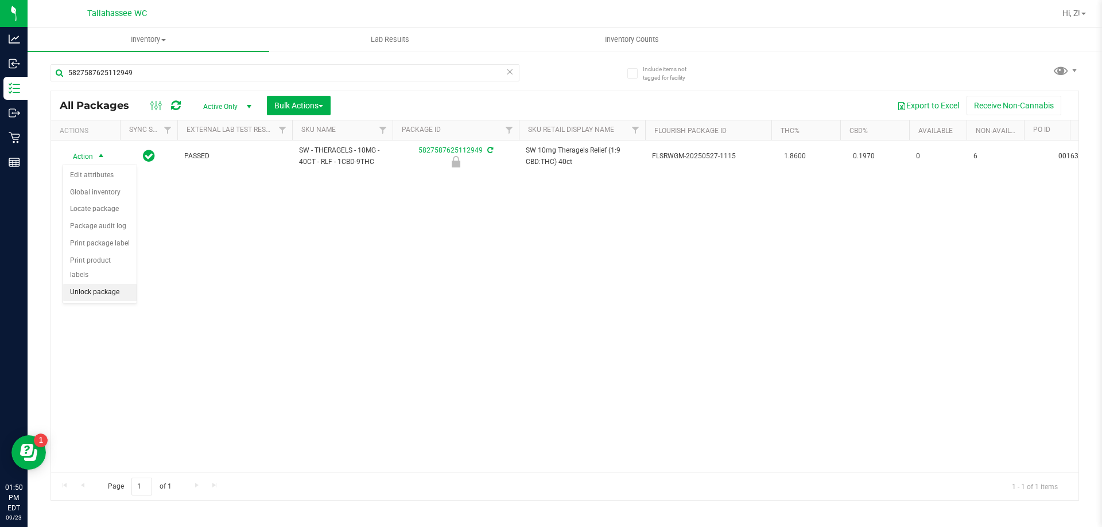
click at [114, 284] on li "Unlock package" at bounding box center [99, 292] width 73 height 17
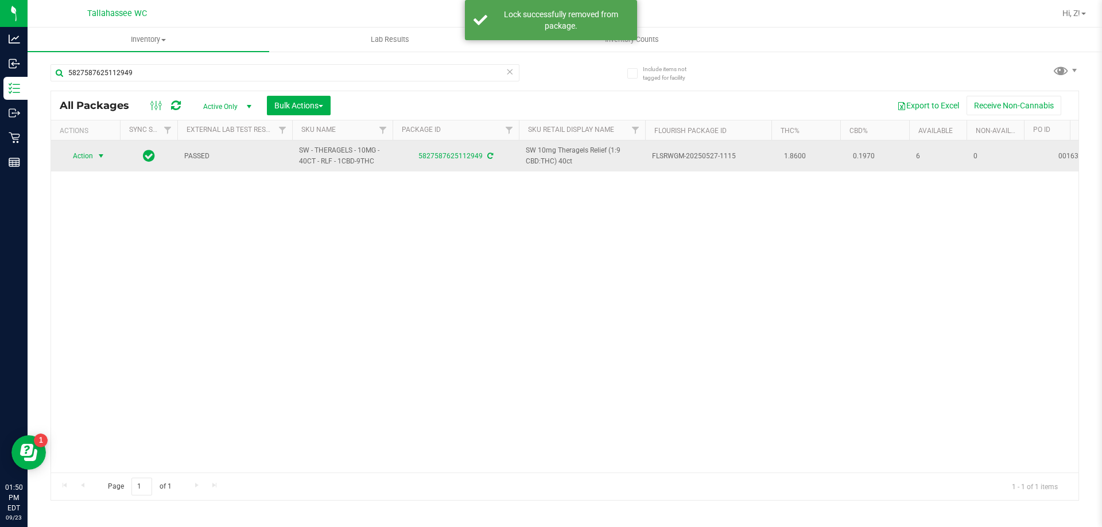
click at [88, 155] on span "Action" at bounding box center [78, 156] width 31 height 16
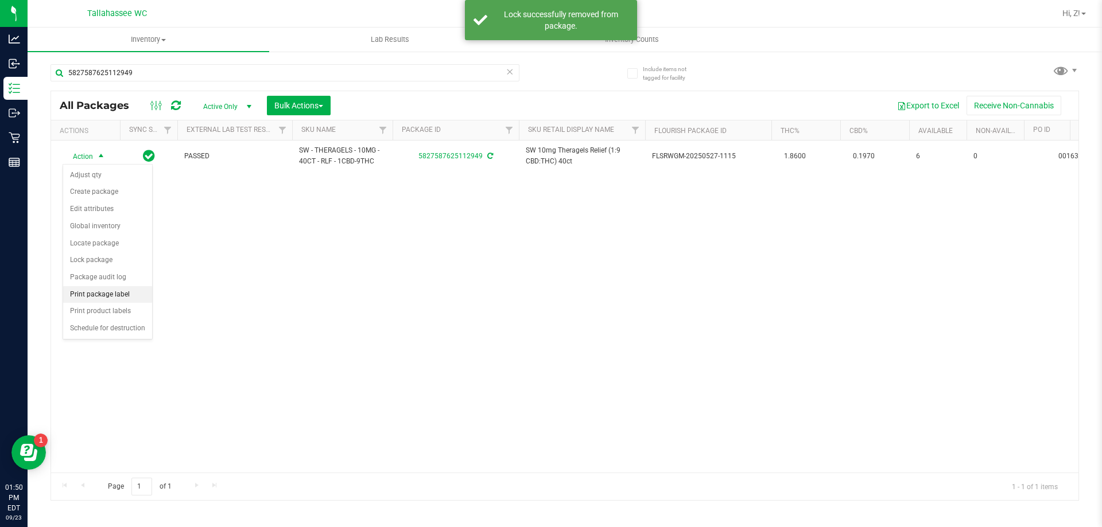
click at [115, 295] on li "Print package label" at bounding box center [107, 294] width 89 height 17
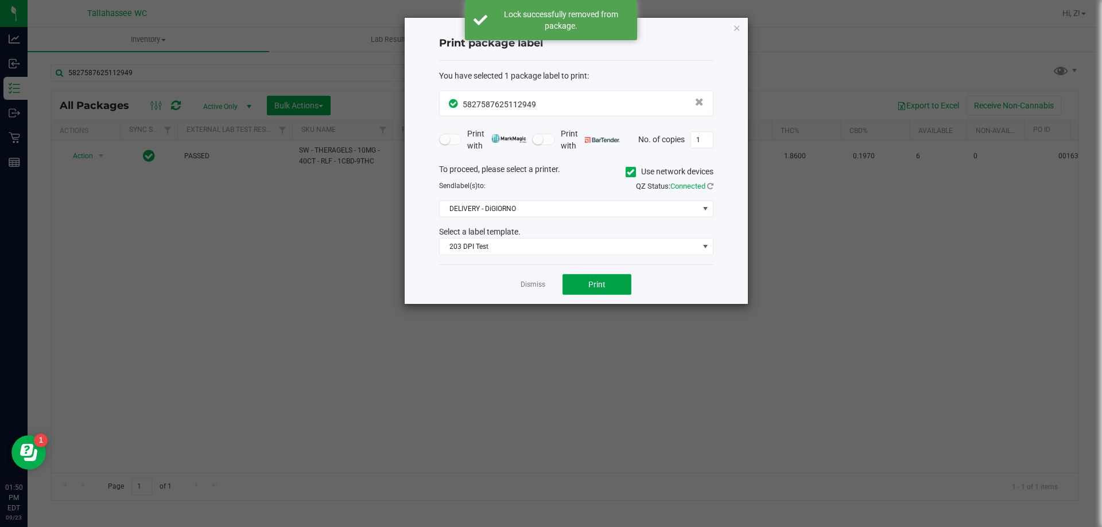
click at [604, 286] on span "Print" at bounding box center [596, 284] width 17 height 9
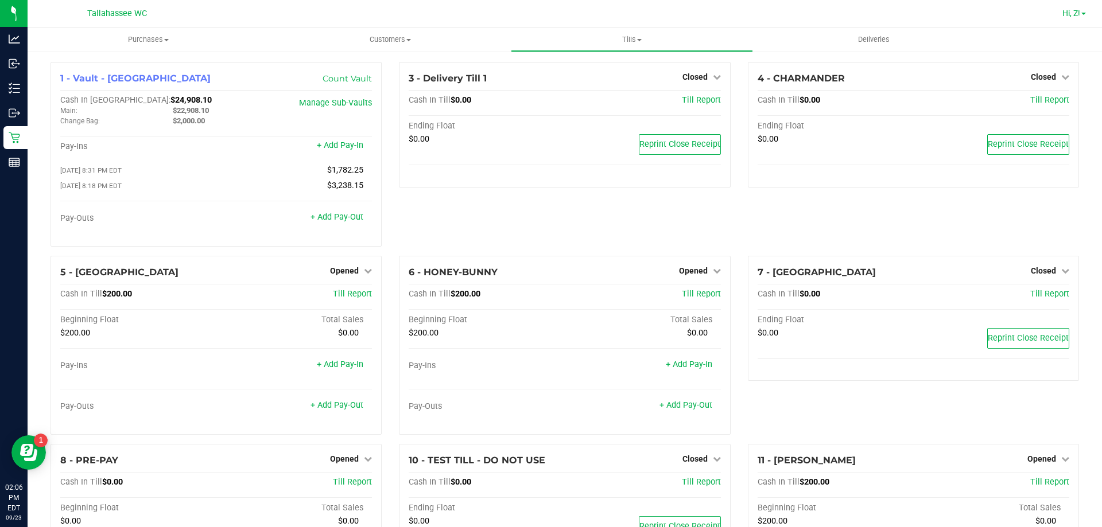
click at [1083, 15] on link "Hi, Z!" at bounding box center [1073, 13] width 33 height 12
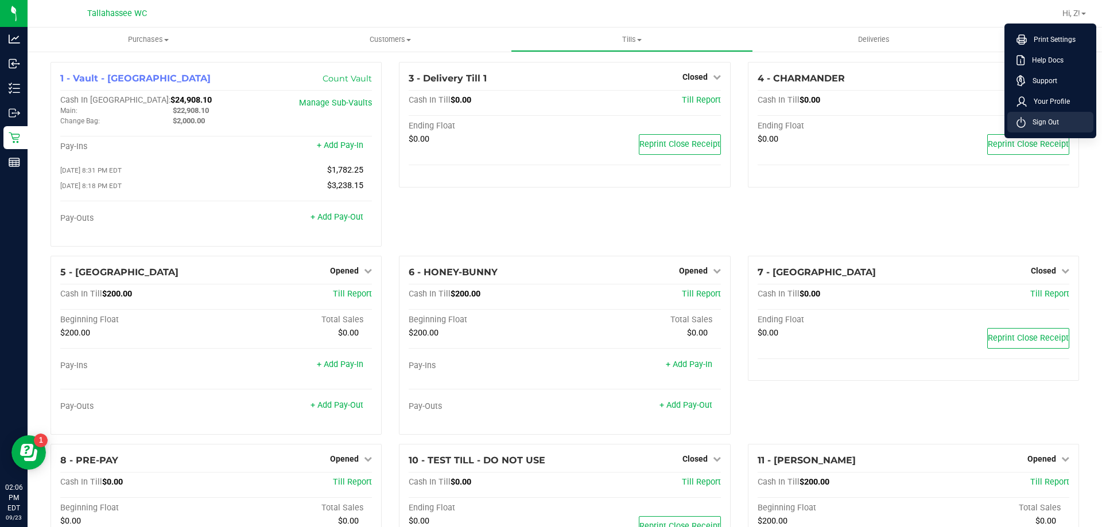
click at [1063, 118] on li "Sign Out" at bounding box center [1050, 122] width 86 height 21
